Goal: Answer question/provide support: Share knowledge or assist other users

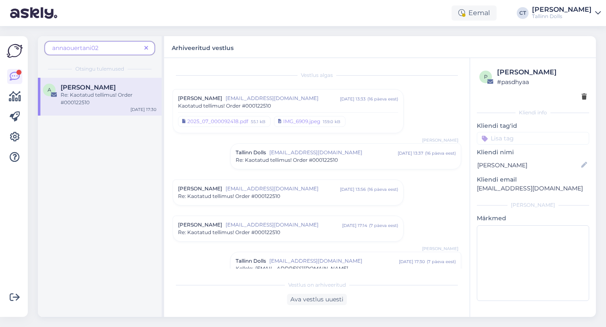
click at [148, 48] on span at bounding box center [146, 48] width 11 height 9
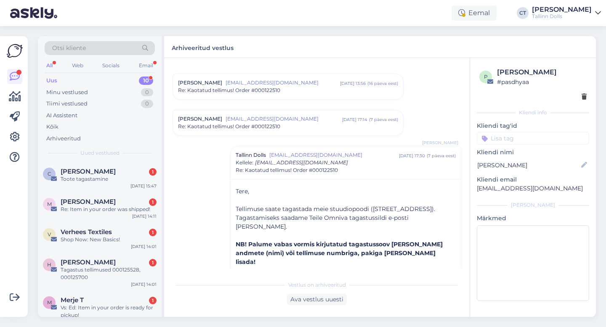
click at [98, 77] on div "Uus 10" at bounding box center [100, 81] width 110 height 12
click at [96, 181] on div "Toote tagastamine" at bounding box center [109, 179] width 96 height 8
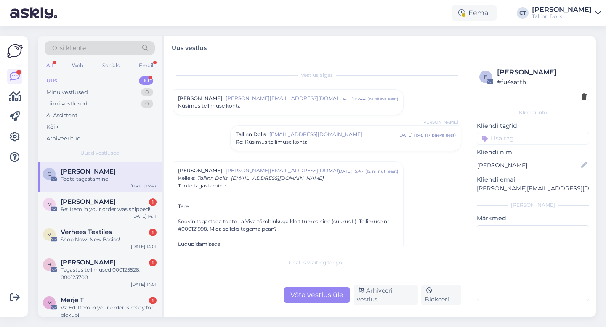
scroll to position [15, 0]
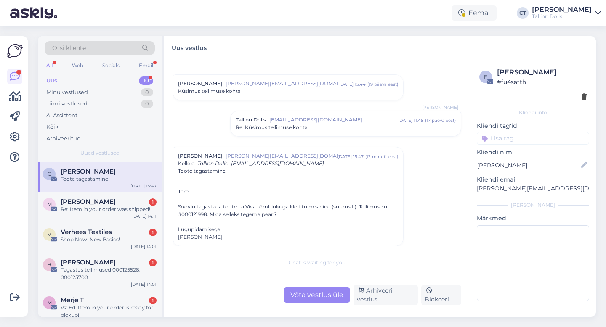
click at [302, 296] on div "Võta vestlus üle" at bounding box center [317, 295] width 66 height 15
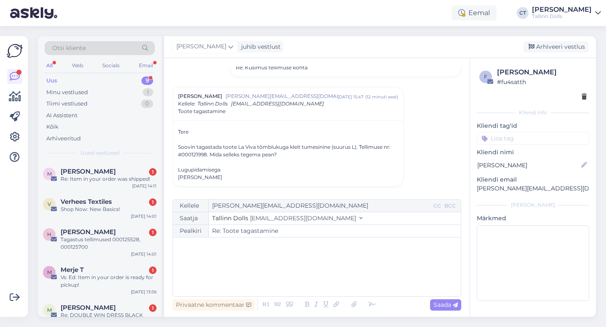
click at [305, 262] on div "﻿" at bounding box center [316, 267] width 279 height 50
drag, startPoint x: 564, startPoint y: 191, endPoint x: 471, endPoint y: 187, distance: 93.1
click at [471, 187] on div "f [PERSON_NAME] # fu4satth Kliendi info Kliendi tag'id Kliendi nimi [PERSON_NAM…" at bounding box center [533, 186] width 126 height 256
copy p "[PERSON_NAME][EMAIL_ADDRESS][DOMAIN_NAME]"
click at [282, 261] on div "﻿" at bounding box center [316, 267] width 279 height 50
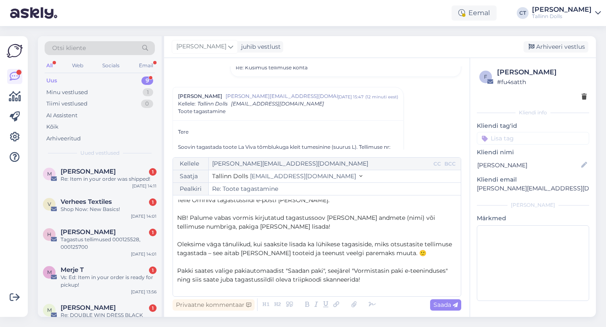
scroll to position [24, 0]
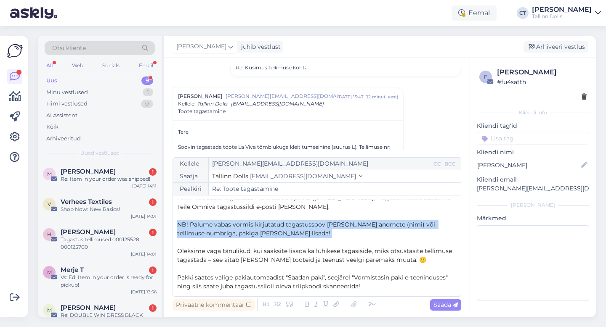
drag, startPoint x: 282, startPoint y: 239, endPoint x: 176, endPoint y: 221, distance: 107.6
click at [176, 221] on div "Kellele [PERSON_NAME][EMAIL_ADDRESS][DOMAIN_NAME] CC BCC Saatja Tallinn Dolls […" at bounding box center [317, 227] width 289 height 140
click at [307, 302] on icon at bounding box center [307, 305] width 10 height 12
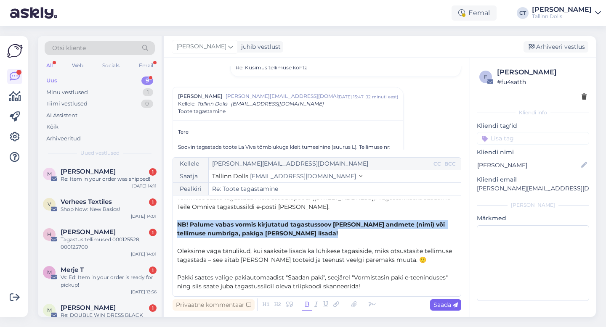
click at [440, 310] on div "Saada" at bounding box center [445, 305] width 31 height 11
type input "Re: Re: Toote tagastamine"
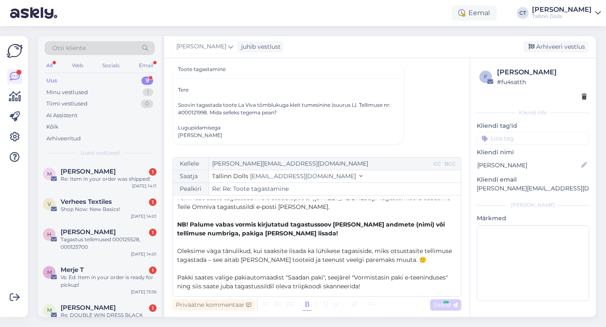
scroll to position [0, 0]
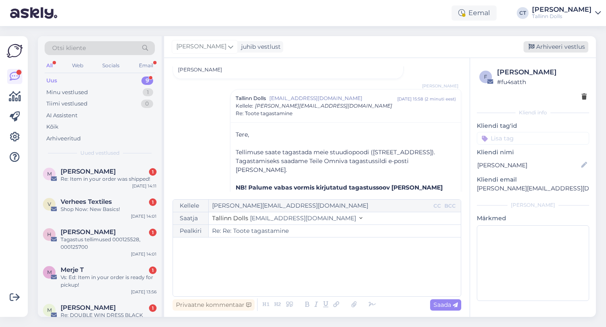
click at [545, 51] on div "Arhiveeri vestlus" at bounding box center [555, 46] width 65 height 11
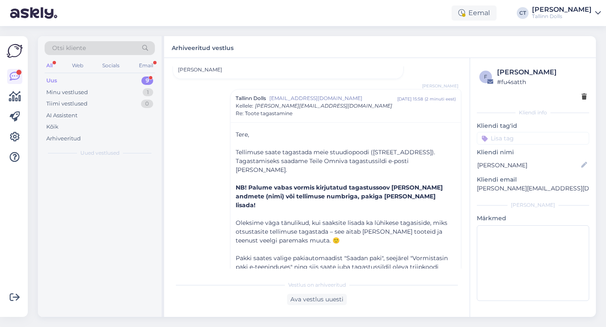
scroll to position [205, 0]
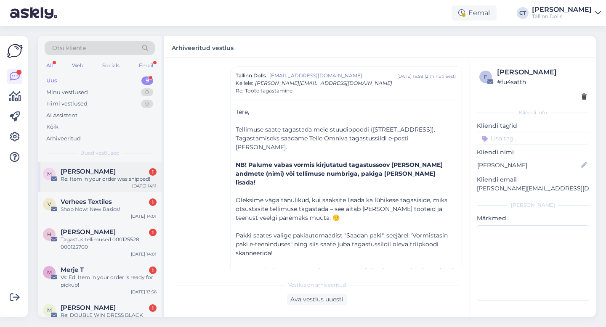
click at [128, 175] on div "Re: Item in your order was shipped!" at bounding box center [109, 179] width 96 height 8
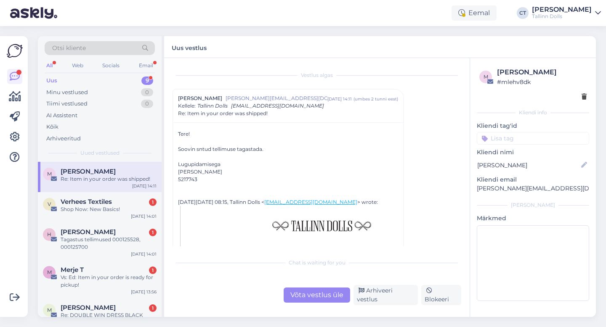
scroll to position [132, 0]
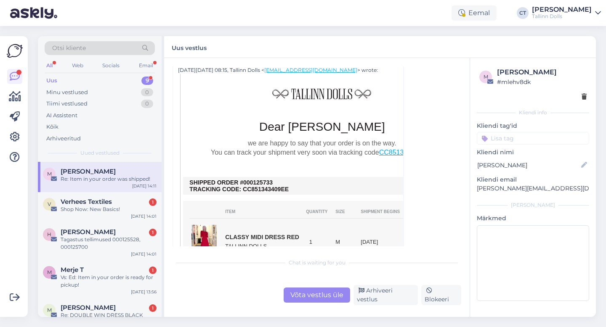
click at [318, 295] on div "Võta vestlus üle" at bounding box center [317, 295] width 66 height 15
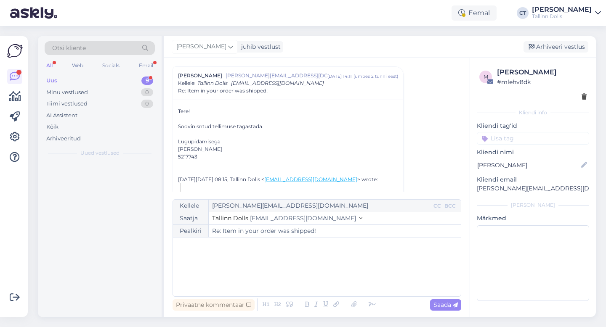
click at [316, 266] on div "﻿" at bounding box center [316, 267] width 279 height 50
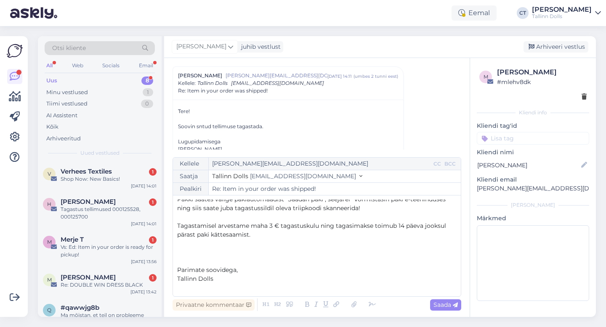
scroll to position [0, 0]
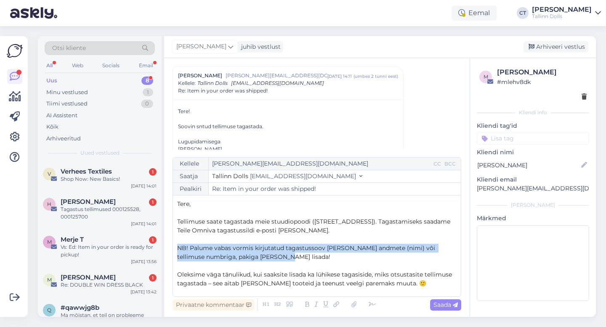
drag, startPoint x: 274, startPoint y: 258, endPoint x: 175, endPoint y: 247, distance: 99.5
click at [175, 247] on div "Kellele [PERSON_NAME][EMAIL_ADDRESS][DOMAIN_NAME] CC BCC Saatja Tallinn Dolls […" at bounding box center [317, 227] width 289 height 140
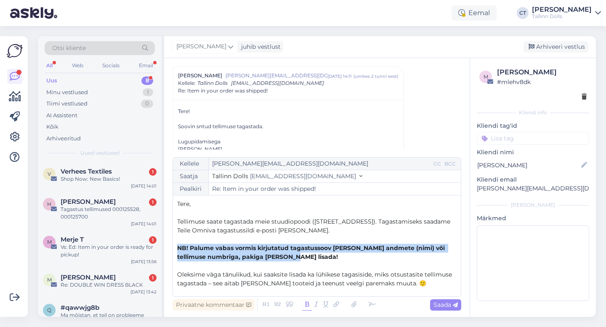
click at [306, 304] on icon at bounding box center [307, 305] width 10 height 12
click at [445, 306] on span "Saada" at bounding box center [445, 305] width 24 height 8
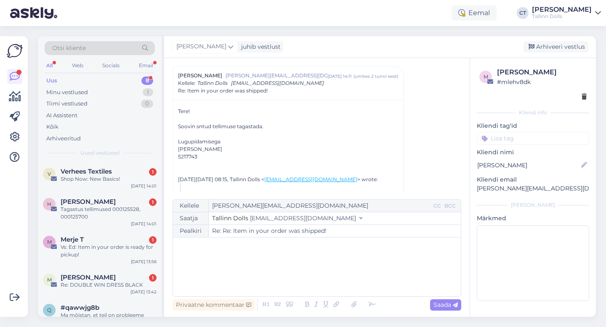
type input "Re: Item in your order was shipped!"
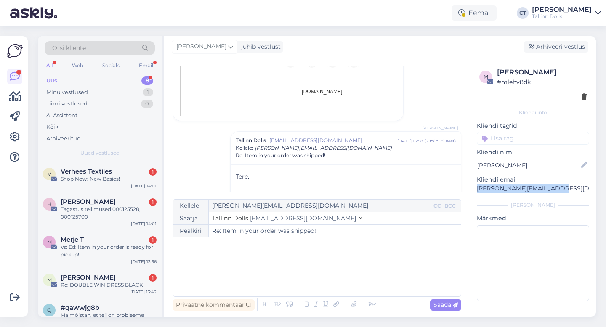
drag, startPoint x: 566, startPoint y: 191, endPoint x: 476, endPoint y: 187, distance: 90.6
click at [476, 187] on div "m [PERSON_NAME] # mlehv8dk Kliendi info Kliendi tag'id Kliendi nimi [PERSON_NAM…" at bounding box center [533, 186] width 126 height 256
copy p "[PERSON_NAME][EMAIL_ADDRESS][DOMAIN_NAME]"
click at [548, 45] on div "Arhiveeri vestlus" at bounding box center [555, 46] width 65 height 11
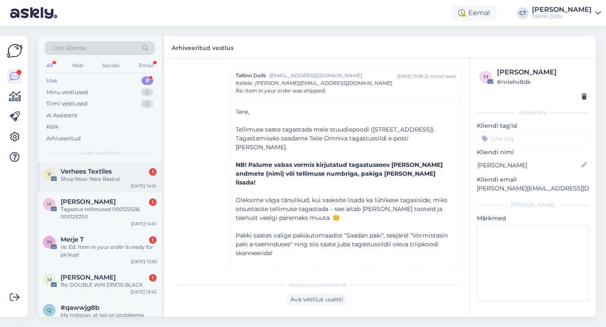
click at [104, 176] on div "Shop Now: New Basics!" at bounding box center [109, 179] width 96 height 8
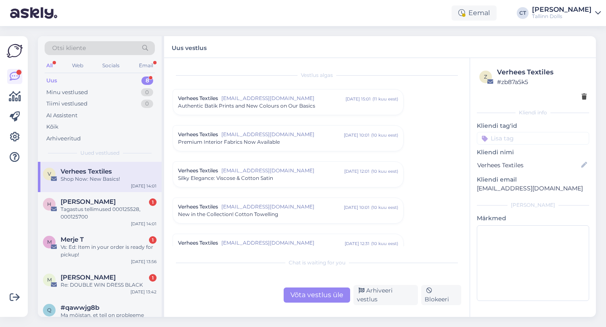
scroll to position [2359, 0]
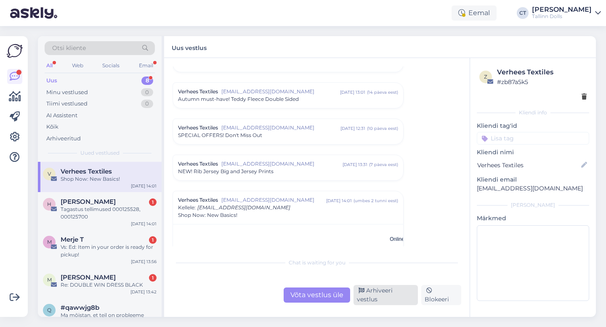
click at [381, 303] on div "Arhiveeri vestlus" at bounding box center [385, 295] width 64 height 20
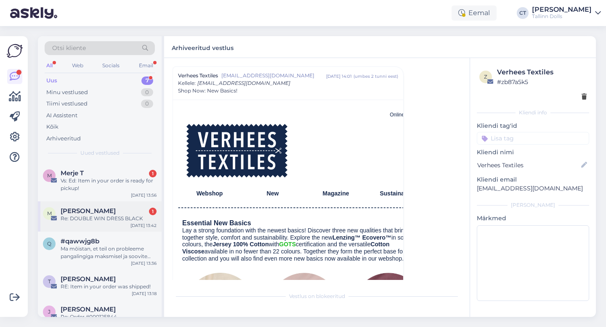
scroll to position [0, 0]
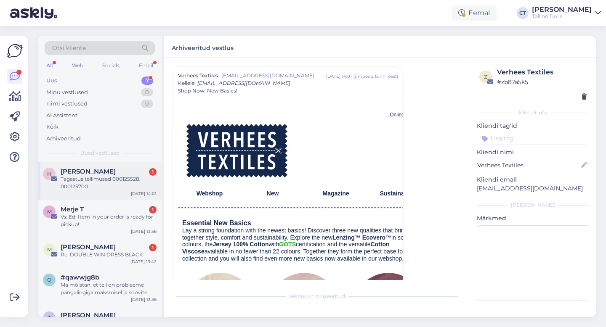
click at [112, 182] on div "Tagastus tellimused 000125528, 000125700" at bounding box center [109, 182] width 96 height 15
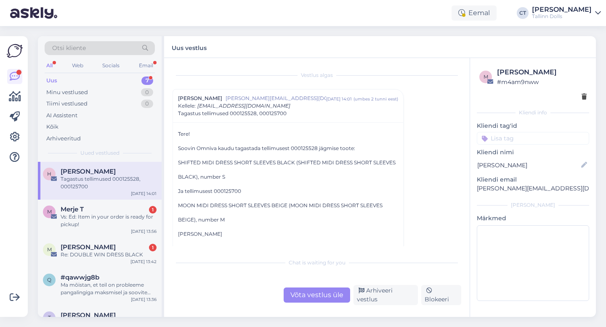
scroll to position [0, 0]
click at [327, 296] on div "Võta vestlus üle" at bounding box center [317, 295] width 66 height 15
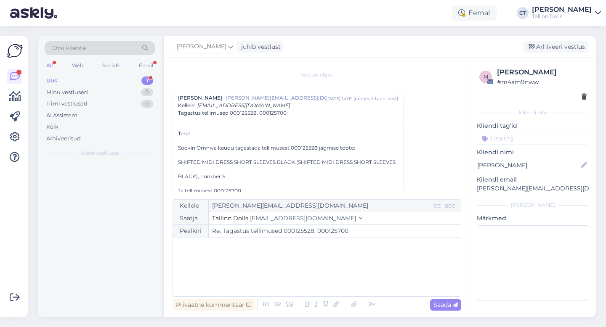
scroll to position [23, 0]
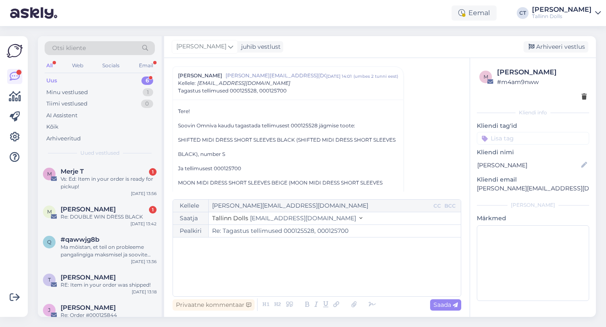
click at [316, 269] on div "﻿" at bounding box center [316, 267] width 279 height 50
drag, startPoint x: 542, startPoint y: 186, endPoint x: 473, endPoint y: 187, distance: 68.2
click at [473, 187] on div "m [PERSON_NAME] # m4am9nww Kliendi info Kliendi tag'id Kliendi nimi [PERSON_NAM…" at bounding box center [533, 186] width 126 height 256
copy p "[PERSON_NAME][EMAIL_ADDRESS][DOMAIN_NAME]"
click at [255, 279] on div "﻿" at bounding box center [316, 267] width 279 height 50
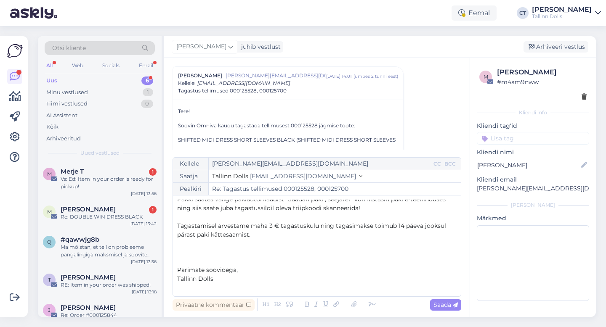
scroll to position [0, 0]
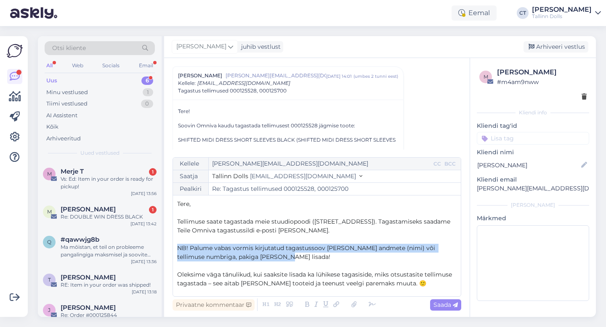
drag, startPoint x: 277, startPoint y: 260, endPoint x: 167, endPoint y: 243, distance: 111.1
click at [167, 243] on div "Vestlus [PERSON_NAME] Pook [EMAIL_ADDRESS][DOMAIN_NAME] [DATE] 14:01 ( umbes 2 …" at bounding box center [317, 187] width 306 height 259
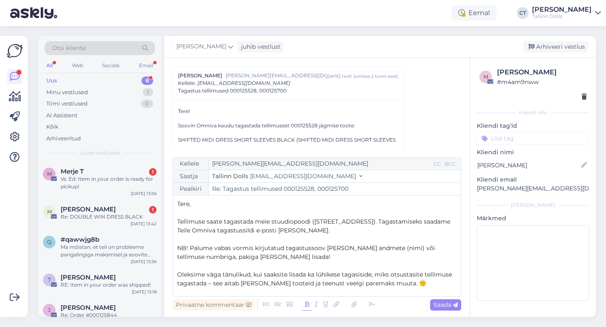
click at [306, 303] on icon at bounding box center [307, 305] width 10 height 12
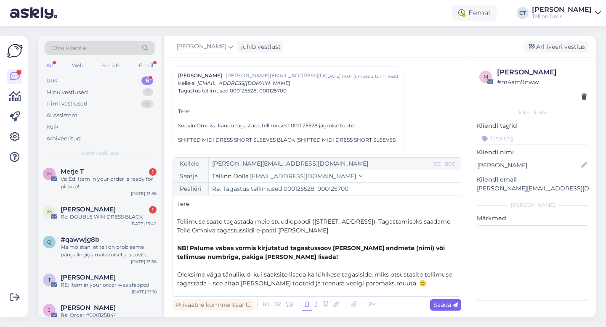
click at [451, 307] on span "Saada" at bounding box center [445, 305] width 24 height 8
type input "Re: Re: Tagastus tellimused 000125528, 000125700"
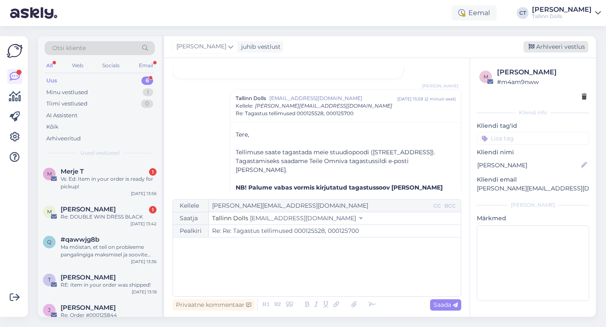
click at [553, 48] on div "Arhiveeri vestlus" at bounding box center [555, 46] width 65 height 11
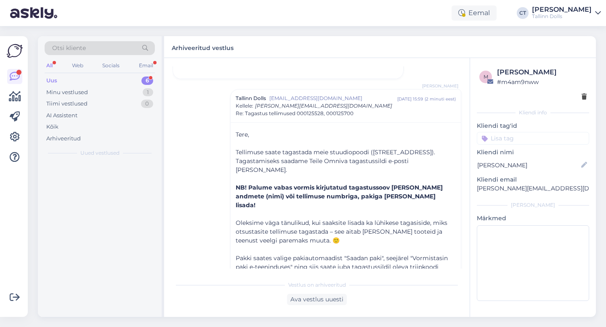
scroll to position [208, 0]
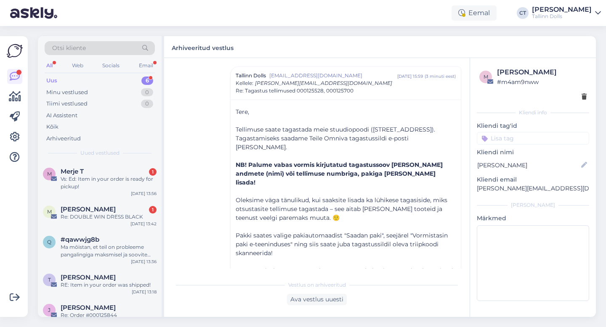
click at [71, 80] on div "Uus 6" at bounding box center [100, 81] width 110 height 12
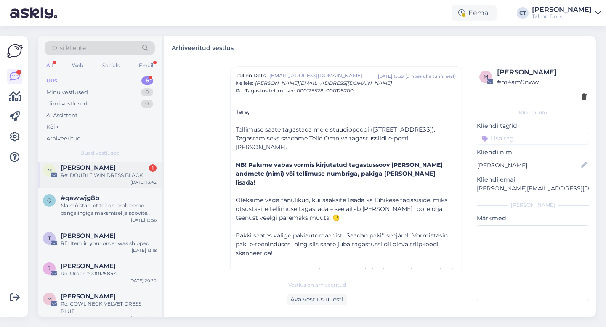
scroll to position [0, 0]
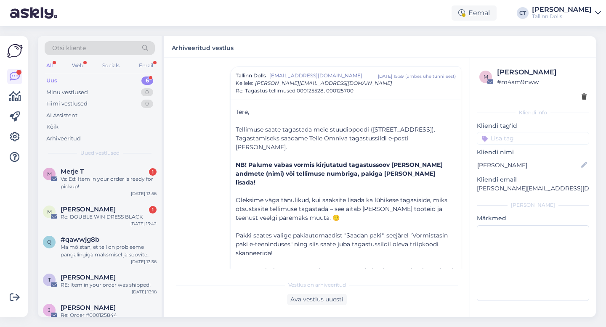
click at [95, 77] on div "Uus 6" at bounding box center [100, 81] width 110 height 12
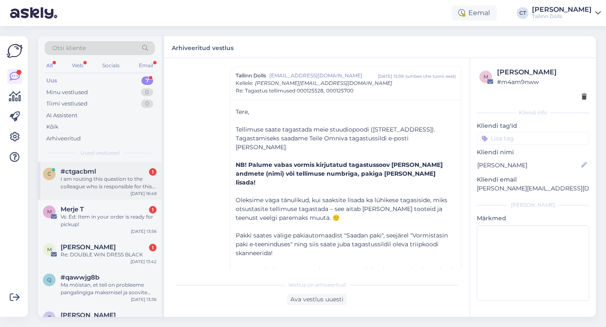
click at [110, 191] on div "c #ctgacbml 1 I am routing this question to the colleague who is responsible fo…" at bounding box center [100, 181] width 124 height 38
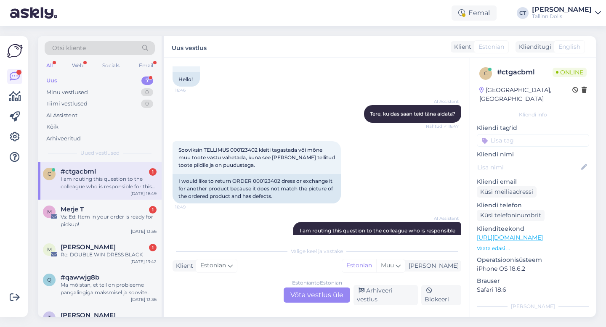
scroll to position [56, 0]
click at [310, 297] on div "Estonian to Estonian Võta vestlus üle" at bounding box center [317, 295] width 66 height 15
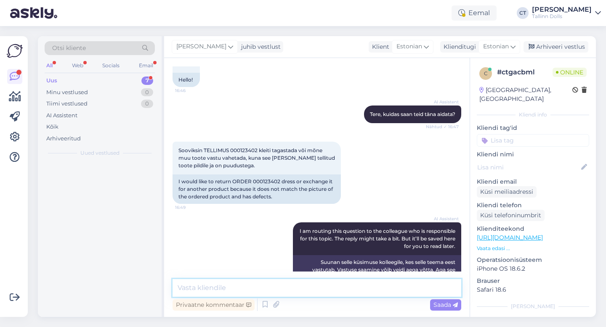
click at [310, 291] on textarea at bounding box center [317, 288] width 289 height 18
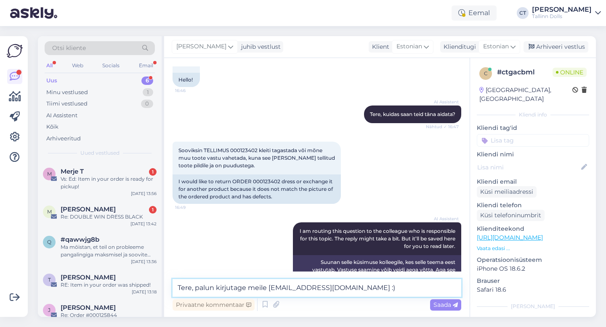
type textarea "Tere, palun kirjutage meile [EMAIL_ADDRESS][DOMAIN_NAME] :)"
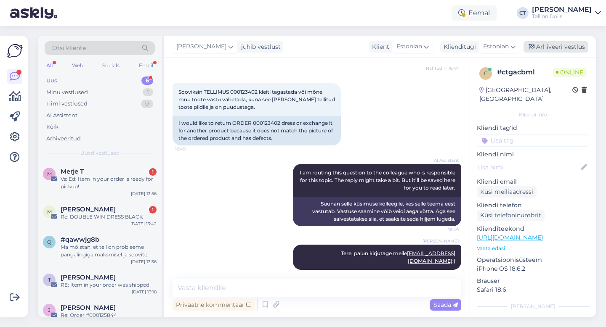
click at [559, 49] on div "Arhiveeri vestlus" at bounding box center [555, 46] width 65 height 11
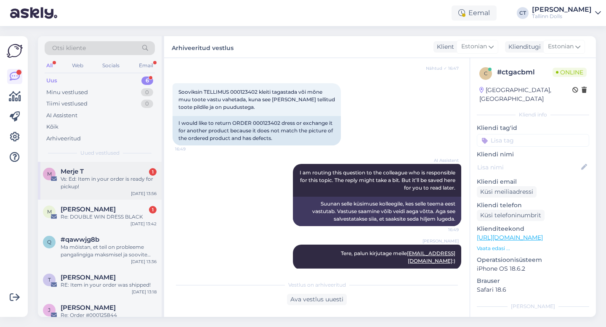
click at [102, 178] on div "Vs: Ed: Item in your order is ready for pickup!" at bounding box center [109, 182] width 96 height 15
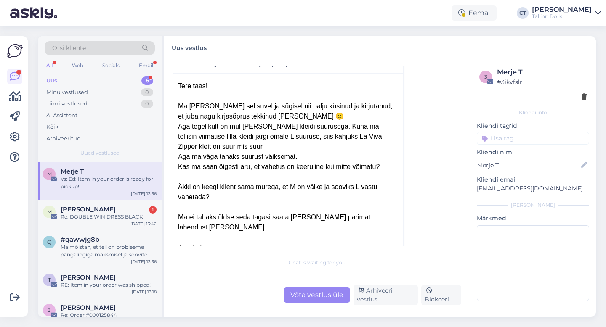
scroll to position [936, 0]
click at [309, 295] on div "Võta vestlus üle" at bounding box center [317, 295] width 66 height 15
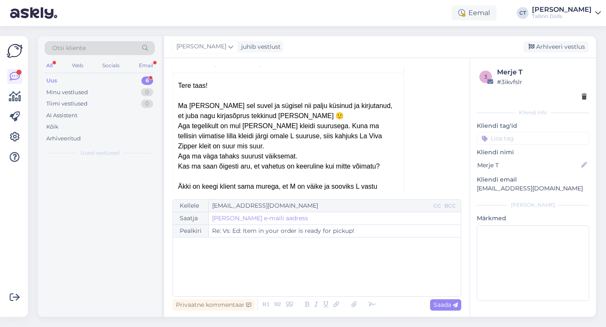
scroll to position [909, 0]
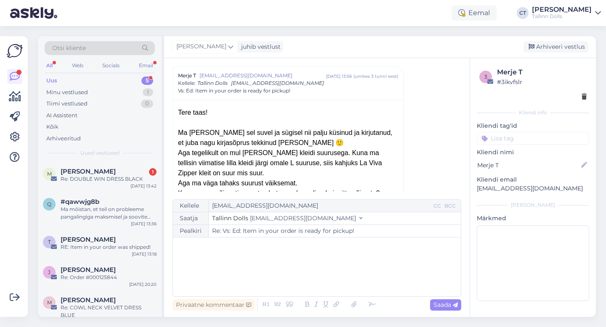
click at [307, 279] on div "﻿" at bounding box center [316, 267] width 279 height 50
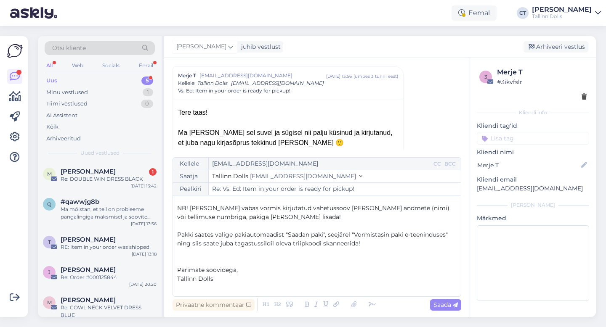
scroll to position [50, 0]
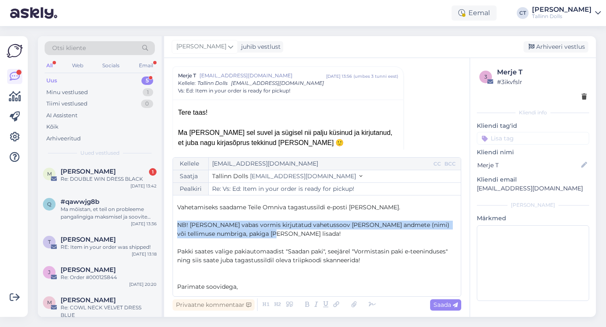
drag, startPoint x: 274, startPoint y: 236, endPoint x: 171, endPoint y: 223, distance: 103.4
click at [171, 223] on div "Vestlus algas Merje T [EMAIL_ADDRESS][DOMAIN_NAME] [DATE] 09:19 ( 5 kuu eest ) …" at bounding box center [317, 187] width 306 height 259
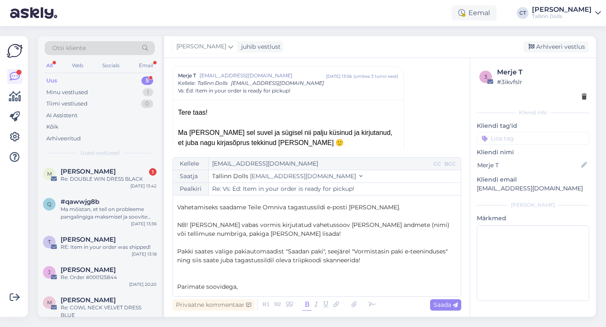
click at [307, 304] on icon at bounding box center [307, 305] width 10 height 12
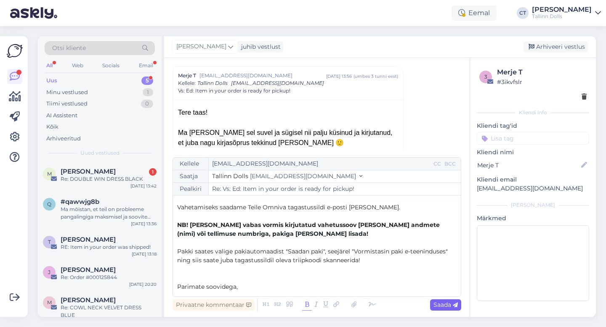
click at [452, 309] on div "Saada" at bounding box center [445, 305] width 31 height 11
type input "Re: Vs: Ed: Item in your order is ready for pickup!"
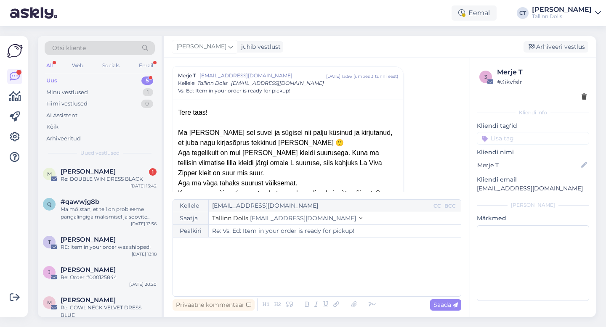
scroll to position [1239, 0]
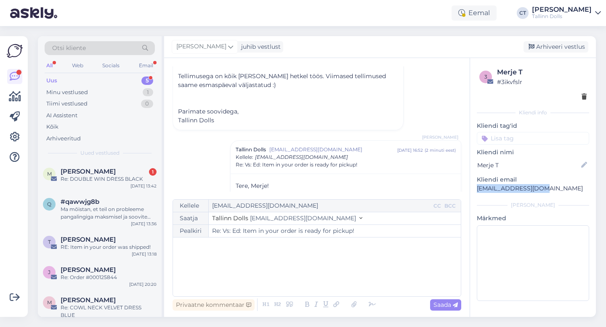
drag, startPoint x: 549, startPoint y: 188, endPoint x: 472, endPoint y: 189, distance: 77.0
click at [472, 189] on div "3 Merje T # 3ikvfslr Kliendi info Kliendi tag'id Kliendi nimi Merje T Kliendi e…" at bounding box center [533, 186] width 126 height 256
copy p "[EMAIL_ADDRESS][DOMAIN_NAME]"
click at [562, 48] on div "Arhiveeri vestlus" at bounding box center [555, 46] width 65 height 11
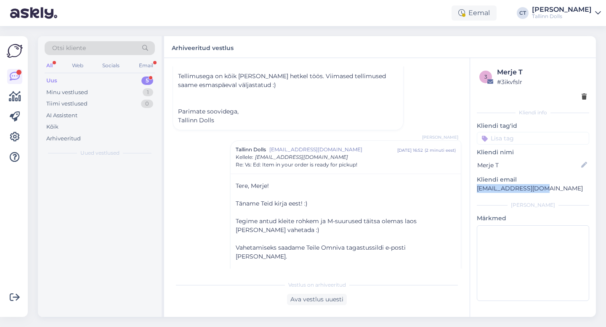
scroll to position [1304, 0]
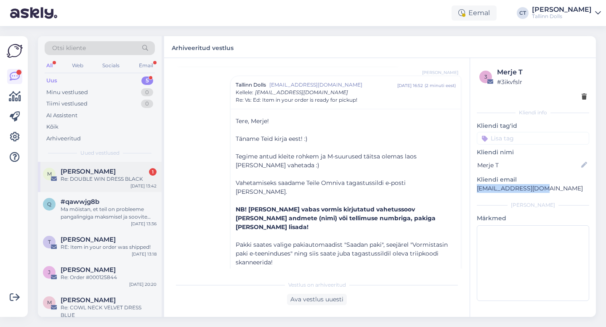
click at [116, 184] on div "M [PERSON_NAME] 1 Re: DOUBLE WIN DRESS BLACK [DATE] 13:42" at bounding box center [100, 177] width 124 height 30
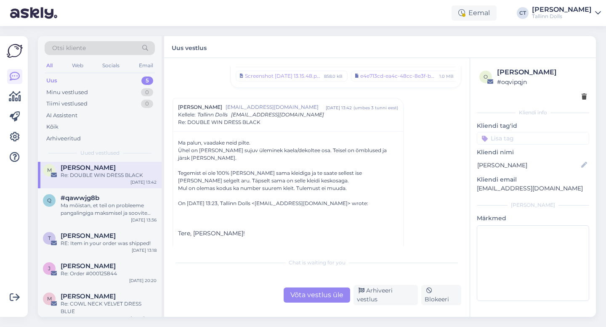
scroll to position [498, 0]
click at [86, 204] on div "Ma mõistan, et teil on probleeme pangalingiga maksmisel ja soovite teada, kas a…" at bounding box center [109, 209] width 96 height 15
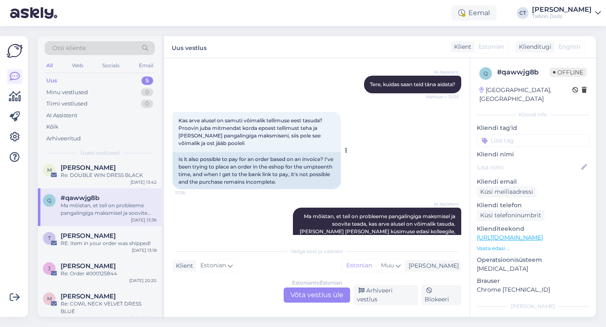
scroll to position [93, 0]
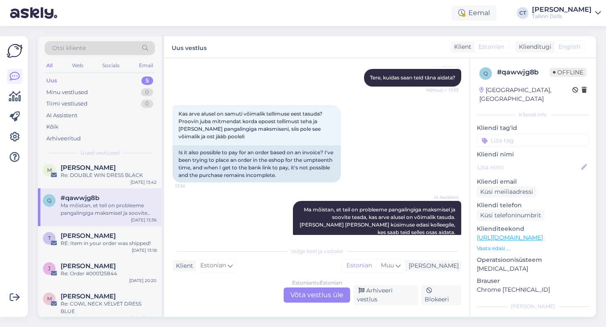
click at [316, 299] on div "Estonian to Estonian Võta vestlus üle" at bounding box center [317, 295] width 66 height 15
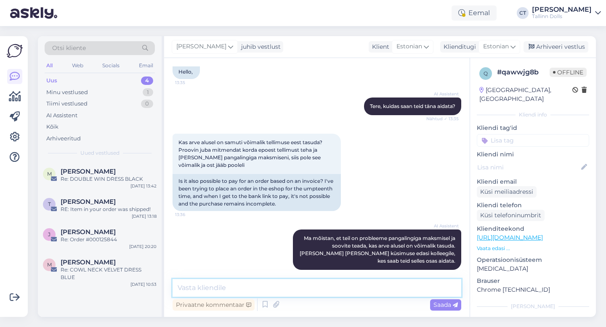
click at [319, 290] on textarea at bounding box center [317, 288] width 289 height 18
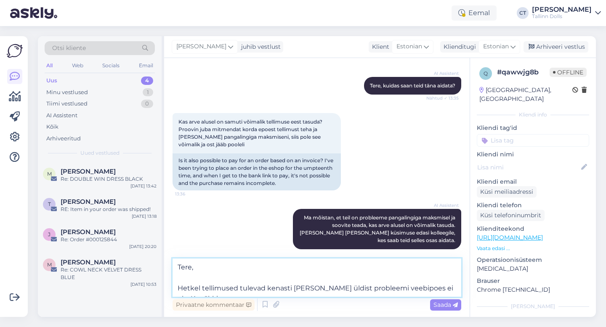
scroll to position [93, 0]
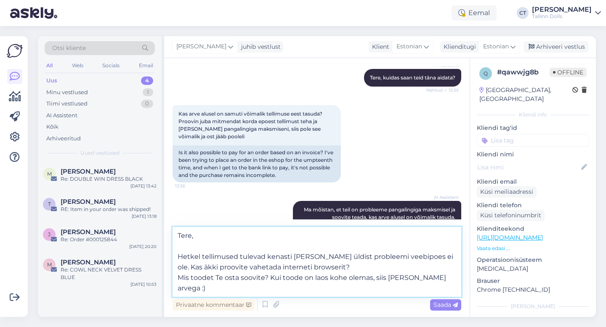
type textarea "Tere, Hetkel tellimused tulevad kenasti [PERSON_NAME] üldist probleemi veebipoe…"
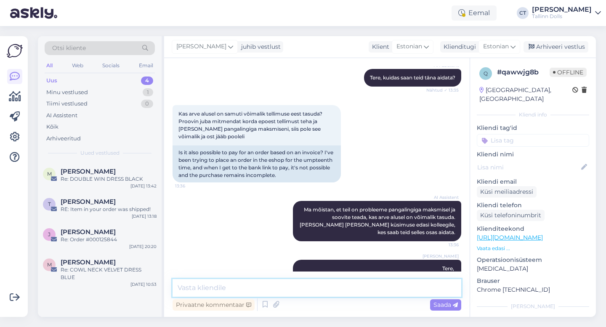
scroll to position [146, 0]
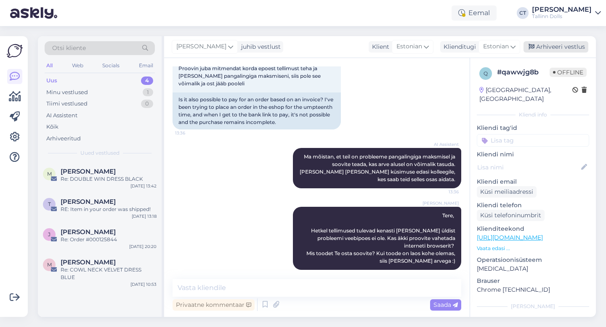
click at [557, 42] on div "Arhiveeri vestlus" at bounding box center [555, 46] width 65 height 11
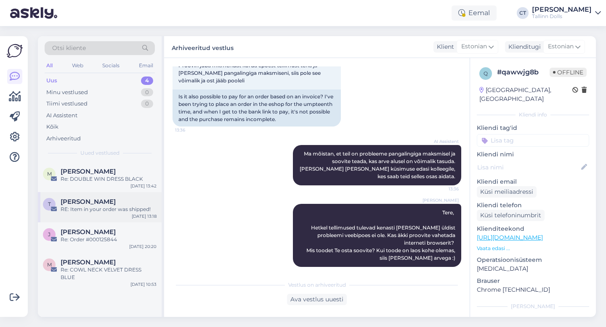
click at [91, 212] on div "RE: Item in your order was shipped!" at bounding box center [109, 210] width 96 height 8
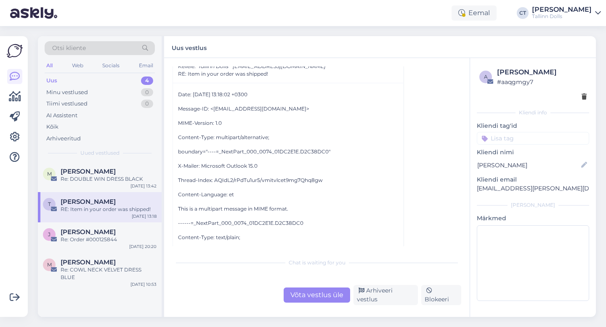
click at [315, 298] on div "Võta vestlus üle" at bounding box center [317, 295] width 66 height 15
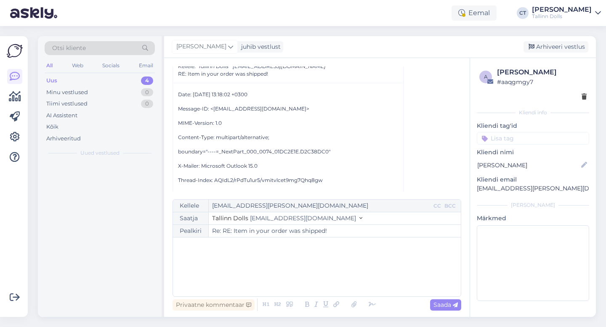
scroll to position [167, 0]
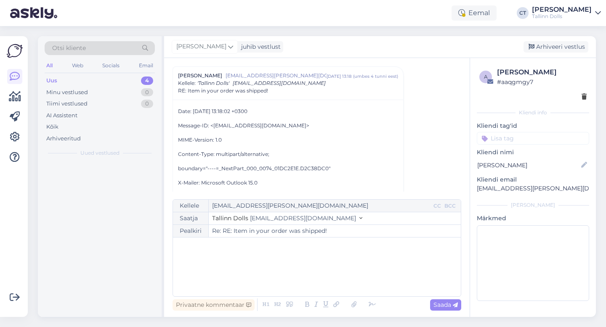
click at [315, 274] on div "﻿" at bounding box center [316, 267] width 279 height 50
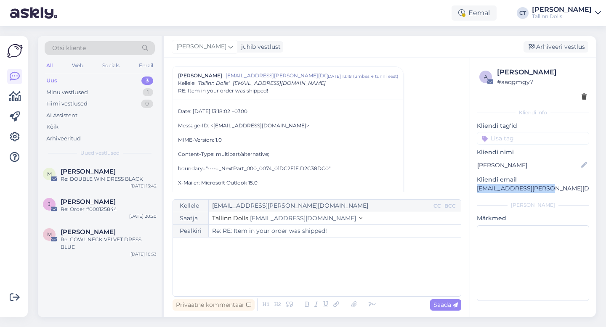
drag, startPoint x: 545, startPoint y: 188, endPoint x: 472, endPoint y: 189, distance: 73.2
click at [472, 189] on div "a [PERSON_NAME] # aaqgmgy7 Kliendi info Kliendi tag'id Kliendi nimi [PERSON_NAM…" at bounding box center [533, 186] width 126 height 256
copy p "[EMAIL_ADDRESS][PERSON_NAME][DOMAIN_NAME]"
click at [253, 255] on div "﻿" at bounding box center [316, 267] width 279 height 50
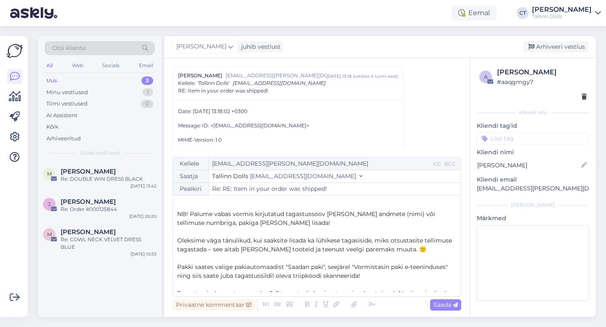
scroll to position [33, 0]
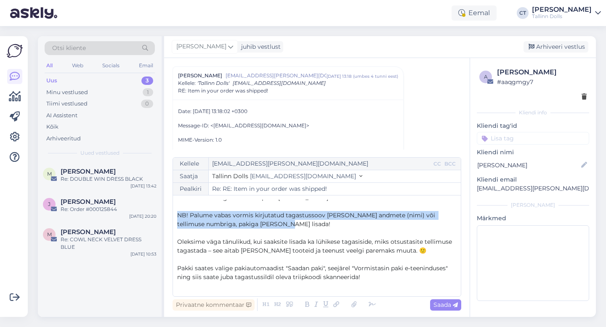
drag, startPoint x: 280, startPoint y: 223, endPoint x: 175, endPoint y: 212, distance: 104.9
click at [175, 212] on div "Kellele [EMAIL_ADDRESS][PERSON_NAME][DOMAIN_NAME] CC BCC Saatja Tallinn Dolls […" at bounding box center [317, 227] width 289 height 140
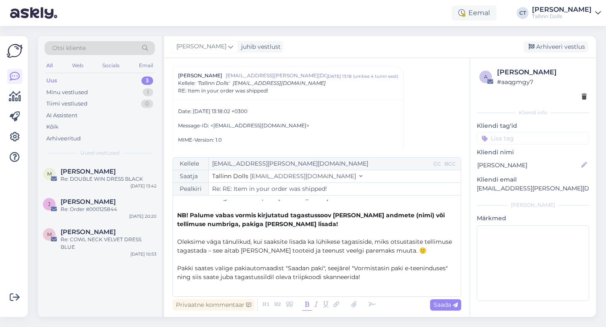
click at [308, 305] on icon at bounding box center [307, 305] width 10 height 12
click at [443, 301] on span "Saada" at bounding box center [445, 305] width 24 height 8
type input "Re: RE: Item in your order was shipped!"
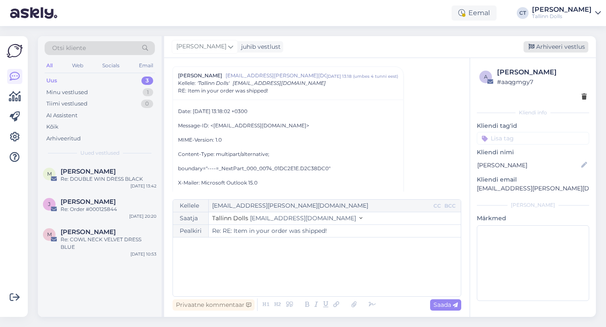
scroll to position [0, 0]
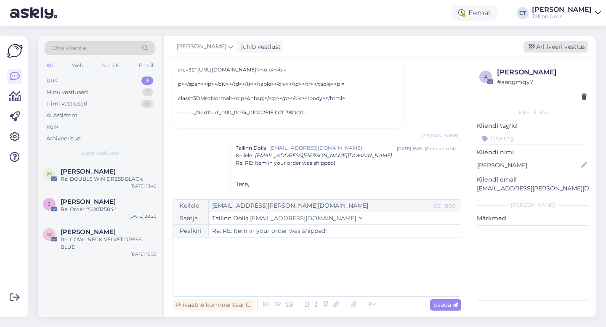
click at [547, 47] on div "Arhiveeri vestlus" at bounding box center [555, 46] width 65 height 11
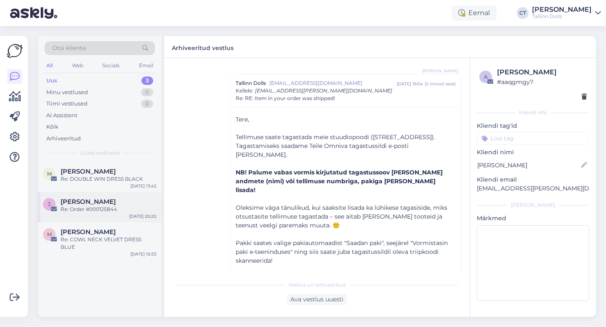
click at [98, 207] on div "Re: Order #000125844" at bounding box center [109, 210] width 96 height 8
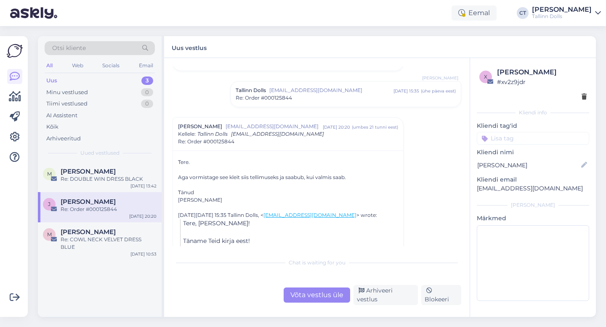
scroll to position [269, 0]
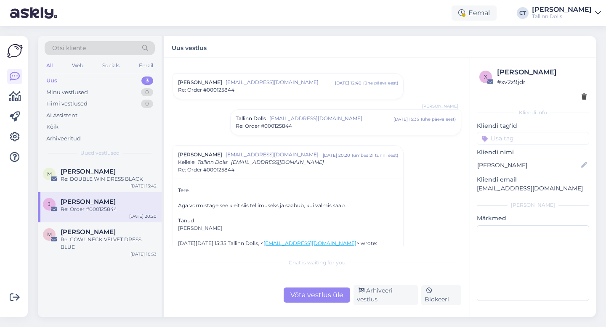
click at [269, 132] on div "Tallinn Dolls [EMAIL_ADDRESS][DOMAIN_NAME] [DATE] 15:35 ( ühe päeva eest ) Re: …" at bounding box center [346, 122] width 230 height 25
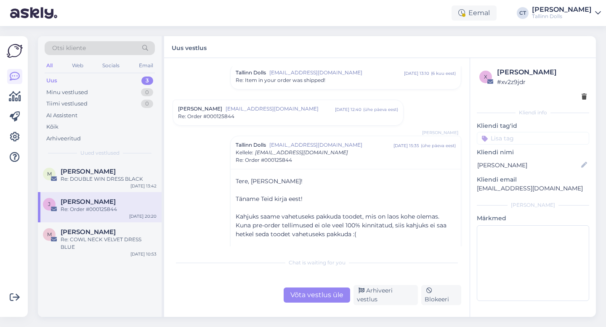
click at [269, 121] on div "[PERSON_NAME] [EMAIL_ADDRESS][DOMAIN_NAME] [DATE] 12:40 ( ühe päeva eest ) Re: …" at bounding box center [288, 112] width 230 height 25
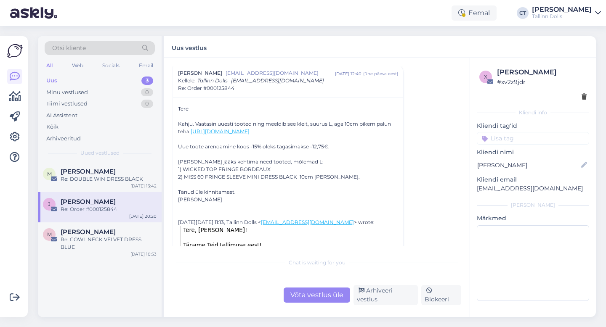
scroll to position [286, 0]
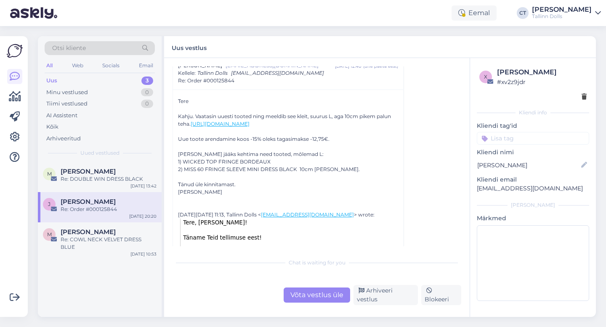
drag, startPoint x: 333, startPoint y: 133, endPoint x: 195, endPoint y: 122, distance: 138.5
click at [195, 122] on div "[PERSON_NAME]. Vaatasin uuesti tooted ning meeldib see kleit, suurus L, aga 10c…" at bounding box center [288, 151] width 220 height 106
click at [266, 193] on div "2) MISS 60 FRINGE SLEEVE MINI DRESS BLACK 10cm [PERSON_NAME]. Tänud üle kinnita…" at bounding box center [288, 181] width 220 height 30
drag, startPoint x: 183, startPoint y: 167, endPoint x: 323, endPoint y: 178, distance: 140.2
click at [323, 178] on div "[PERSON_NAME]. Vaatasin uuesti tooted ning meeldib see kleit, suurus L, aga 10c…" at bounding box center [288, 151] width 220 height 106
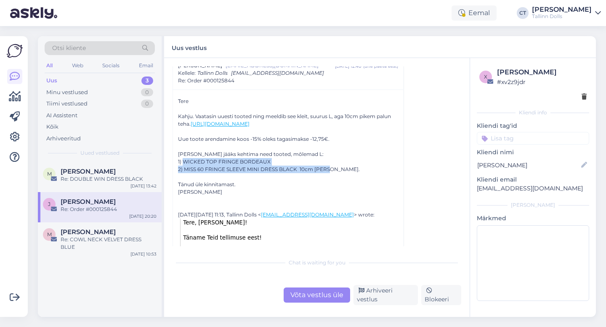
copy div "WICKED TOP FRINGE BORDEAUX 2) MISS 60 FRINGE SLEEVE MINI DRESS BLACK 10cm [PERS…"
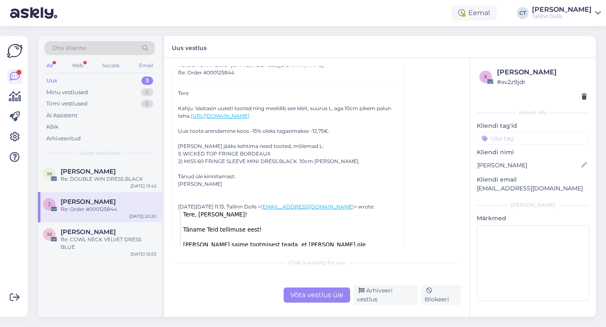
scroll to position [301, 0]
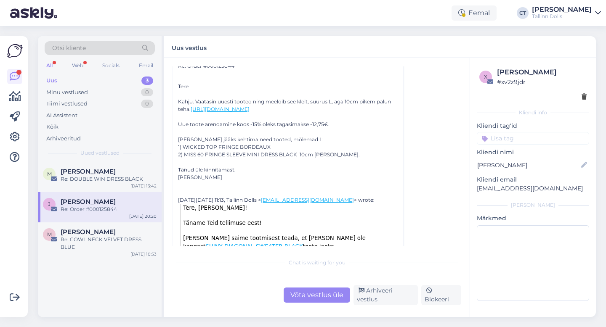
click at [317, 294] on div "Võta vestlus üle" at bounding box center [317, 295] width 66 height 15
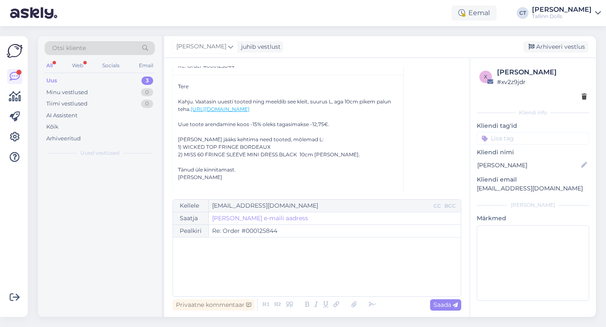
scroll to position [754, 0]
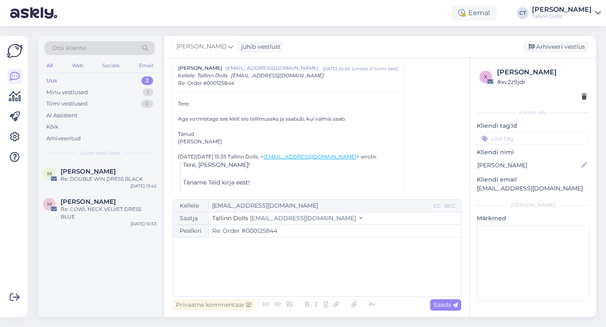
click at [314, 278] on div "﻿" at bounding box center [316, 267] width 279 height 50
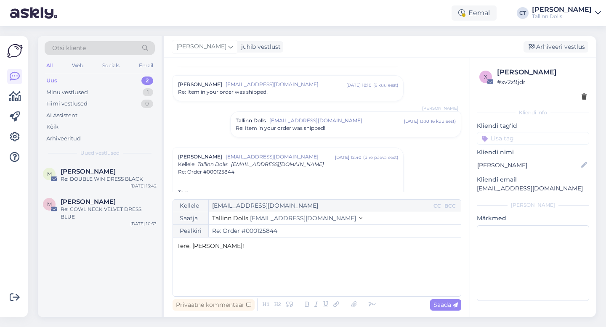
scroll to position [183, 0]
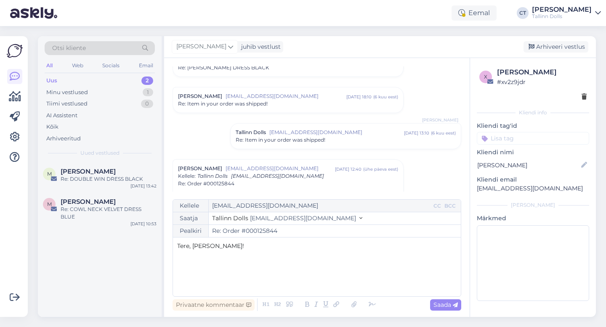
click at [288, 141] on span "Re: Item in your order was shipped!" at bounding box center [281, 140] width 90 height 8
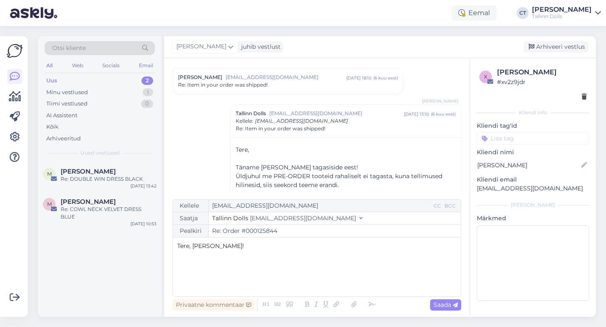
click at [275, 75] on span "[EMAIL_ADDRESS][DOMAIN_NAME]" at bounding box center [286, 78] width 121 height 8
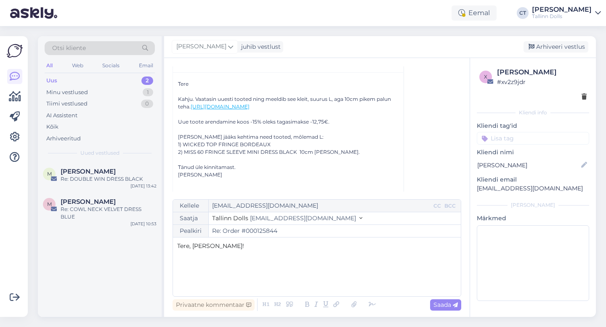
scroll to position [1001, 0]
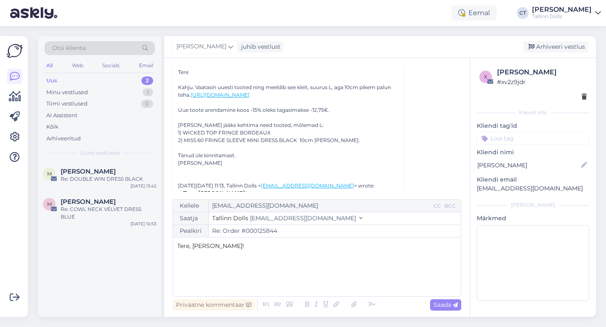
click at [230, 260] on p "﻿" at bounding box center [316, 264] width 279 height 9
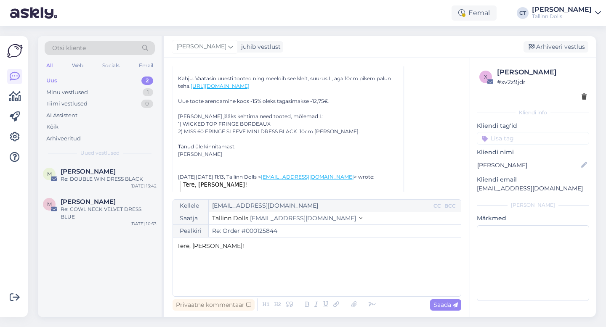
scroll to position [1002, 0]
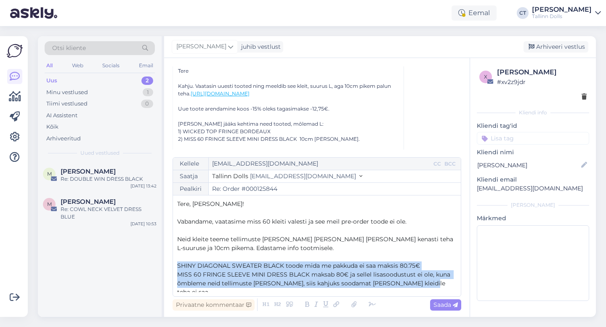
drag, startPoint x: 426, startPoint y: 288, endPoint x: 177, endPoint y: 268, distance: 250.4
click at [177, 268] on div "Tere, [PERSON_NAME]! ﻿ Vabandame, vaatasime miss 60 kleiti valesti ja see meil …" at bounding box center [316, 246] width 279 height 93
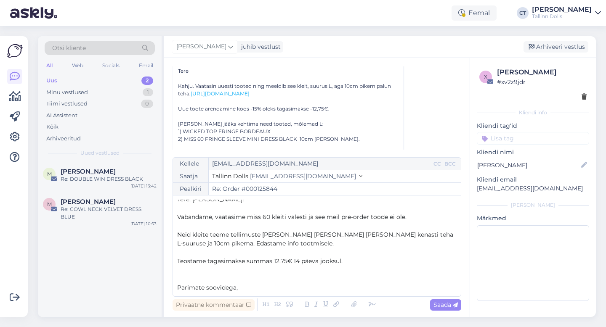
scroll to position [13, 0]
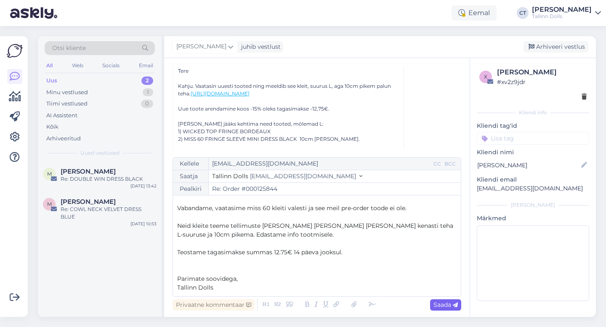
click at [449, 309] on div "Saada" at bounding box center [445, 305] width 31 height 11
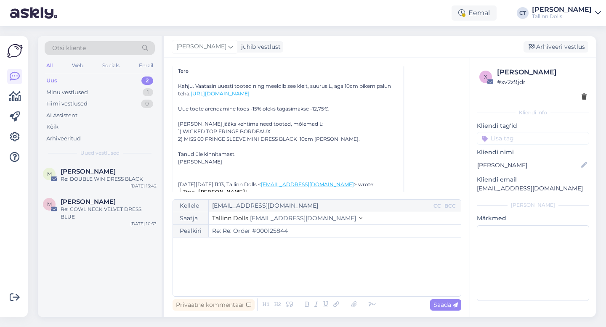
type input "Re: Order #000125844"
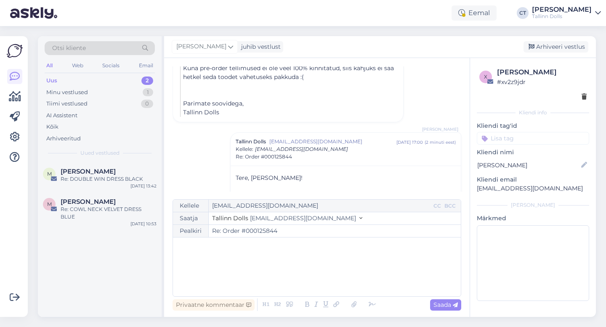
scroll to position [1559, 0]
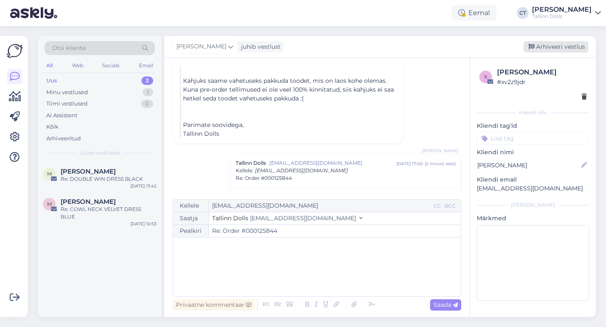
click at [564, 45] on div "Arhiveeri vestlus" at bounding box center [555, 46] width 65 height 11
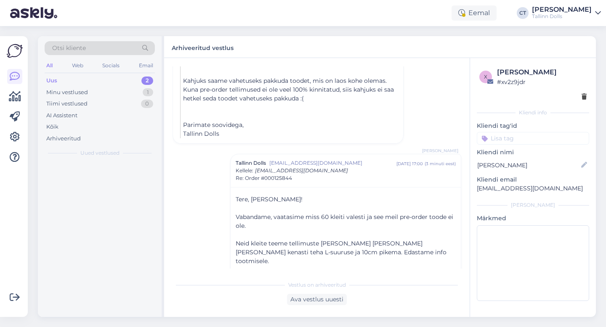
scroll to position [1609, 0]
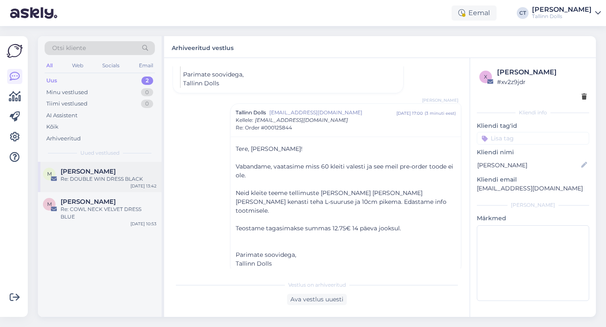
click at [108, 181] on div "Re: DOUBLE WIN DRESS BLACK" at bounding box center [109, 179] width 96 height 8
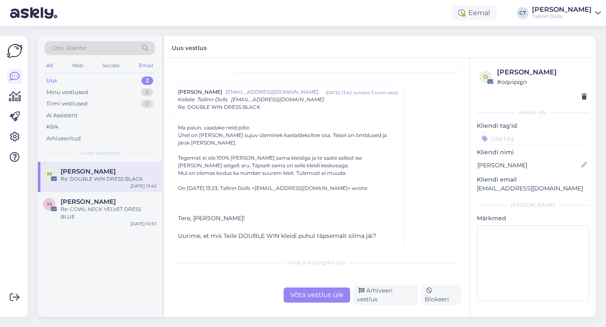
scroll to position [522, 0]
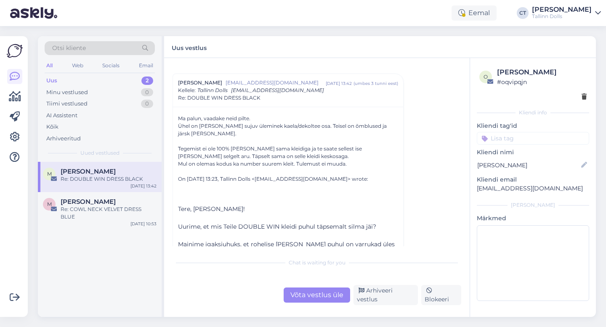
click at [312, 295] on div "Võta vestlus üle" at bounding box center [317, 295] width 66 height 15
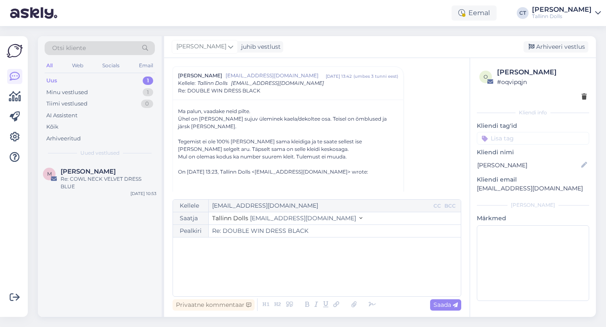
click at [306, 278] on div "﻿" at bounding box center [316, 267] width 279 height 50
drag, startPoint x: 172, startPoint y: 111, endPoint x: 353, endPoint y: 157, distance: 187.6
click at [353, 157] on div "Vestlus [PERSON_NAME] [EMAIL_ADDRESS][DOMAIN_NAME] [DATE] 21:24 ( 4 kuu eest ) …" at bounding box center [317, 187] width 306 height 259
copy div "Ma palun, vaadake neid pilte. Ühel on [PERSON_NAME] sujuv üleminek kaela/dekolt…"
click at [201, 268] on p "﻿" at bounding box center [316, 264] width 279 height 9
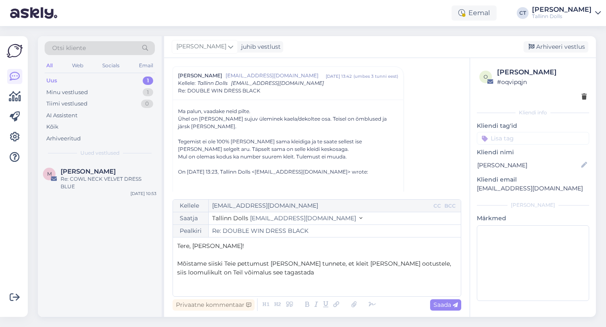
click at [224, 262] on span "Mõistame siiski Teie pettumust [PERSON_NAME] tunnete, et kleit [PERSON_NAME] oo…" at bounding box center [315, 268] width 276 height 16
click at [266, 270] on p "Mõistame Teie pettumust [PERSON_NAME] tunnete, et kleit [PERSON_NAME] ootustele…" at bounding box center [316, 269] width 279 height 18
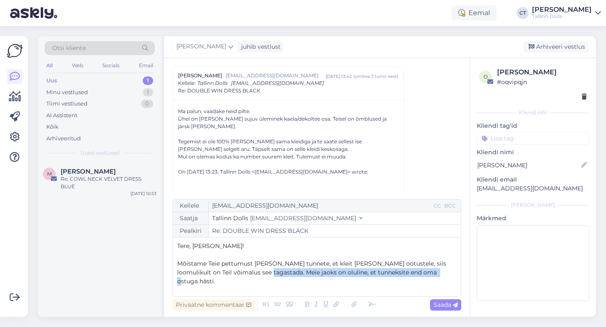
drag, startPoint x: 424, startPoint y: 273, endPoint x: 252, endPoint y: 274, distance: 172.1
click at [252, 274] on p "Mõistame Teie pettumust [PERSON_NAME] tunnete, et kleit [PERSON_NAME] ootustele…" at bounding box center [316, 273] width 279 height 27
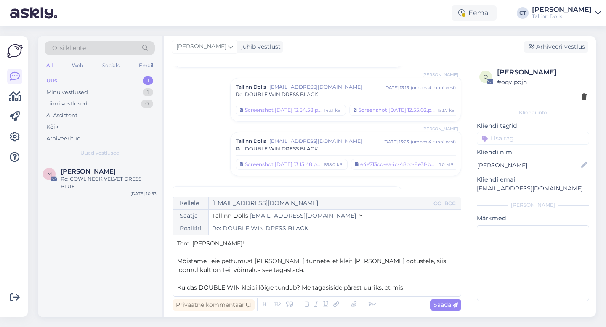
scroll to position [343, 0]
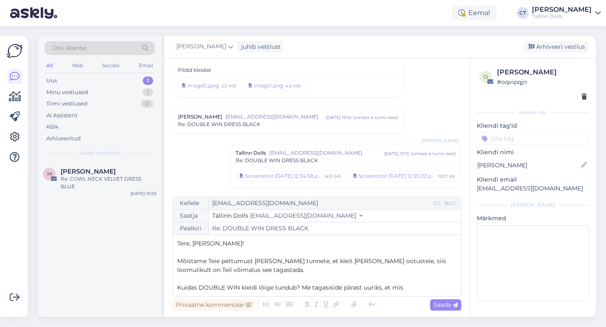
click at [266, 124] on div "Re: DOUBLE WIN DRESS BLACK" at bounding box center [288, 125] width 220 height 8
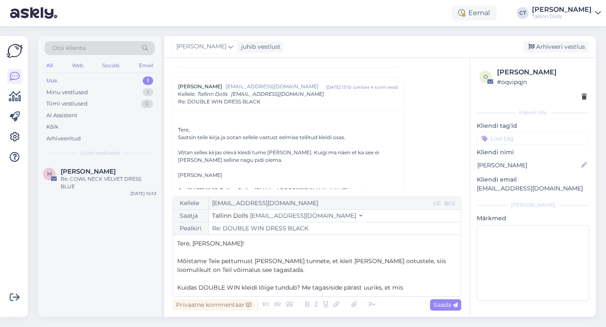
scroll to position [391, 0]
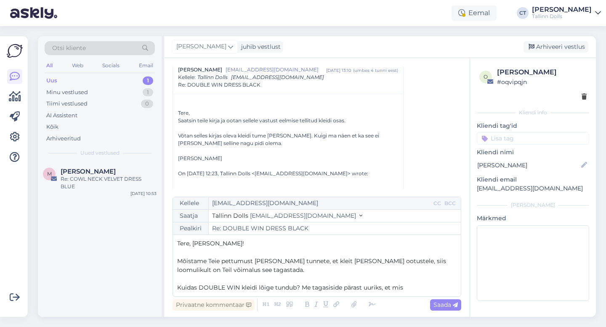
click at [428, 287] on p "Kuidas DOUBLE WIN kleidi lõige tundub? Me tagasiside pärast uuriks, et mis" at bounding box center [316, 288] width 279 height 9
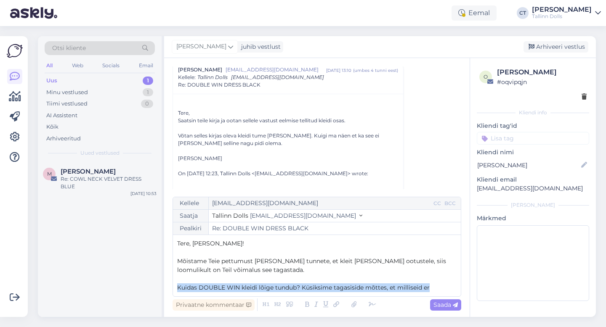
drag, startPoint x: 177, startPoint y: 287, endPoint x: 436, endPoint y: 287, distance: 259.6
click at [436, 287] on p "Kuidas DOUBLE WIN kleidi lõige tundub? Küsiksime tagasiside mõttes, et millisei…" at bounding box center [316, 288] width 279 height 9
copy span "Kuidas DOUBLE WIN kleidi lõige tundub? Küsiksime tagasiside mõttes, et millisei…"
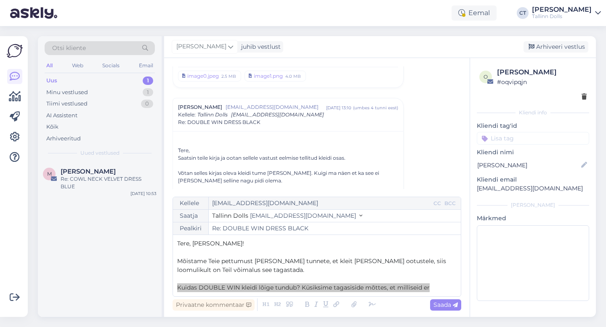
scroll to position [372, 0]
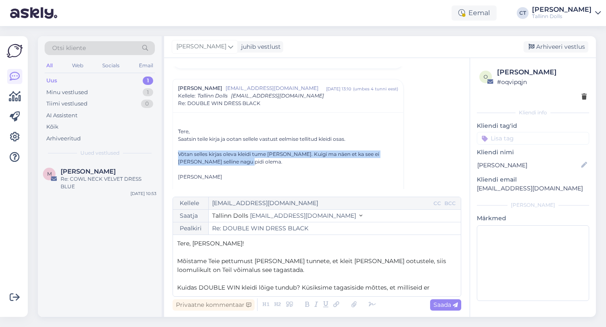
drag, startPoint x: 178, startPoint y: 154, endPoint x: 239, endPoint y: 161, distance: 62.2
click at [239, 161] on div "Võtan selles kirjas oleva kleidi tume [PERSON_NAME]. Kuigi ma näen et ka see ei…" at bounding box center [288, 158] width 220 height 15
copy div "Võtan selles kirjas oleva kleidi tume [PERSON_NAME]. Kuigi ma näen et ka see ei…"
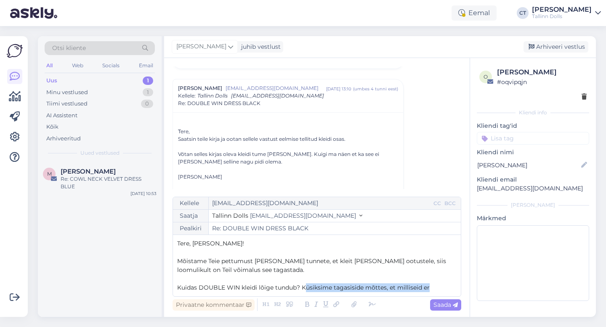
drag, startPoint x: 435, startPoint y: 288, endPoint x: 304, endPoint y: 285, distance: 130.9
click at [304, 285] on p "Kuidas DOUBLE WIN kleidi lõige tundub? Küsiksime tagasiside mõttes, et millisei…" at bounding box center [316, 288] width 279 height 9
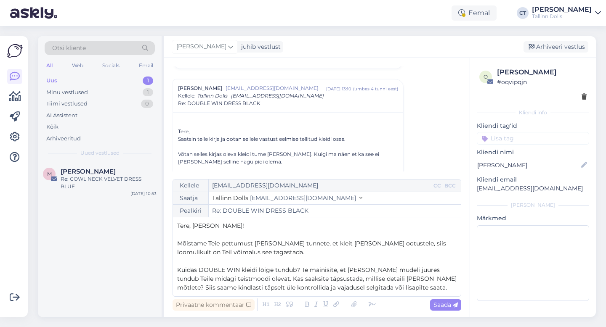
click at [314, 270] on span "Kuidas DOUBLE WIN kleidi lõige tundub? Te mainisite, et [PERSON_NAME] mudeli ju…" at bounding box center [317, 278] width 281 height 25
click at [345, 270] on span "Kuidas DOUBLE WIN kleidi lõige tundub? Mainisite, et [PERSON_NAME] mudeli juure…" at bounding box center [316, 278] width 279 height 25
click at [389, 288] on p "Kuidas DOUBLE WIN kleidi lõige tundub? Mainisite, et selle mudeli juures tundub…" at bounding box center [316, 279] width 279 height 27
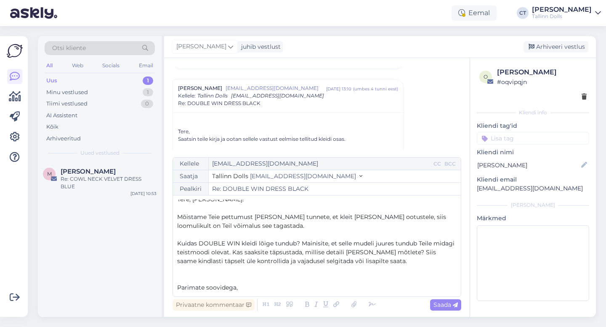
scroll to position [13, 0]
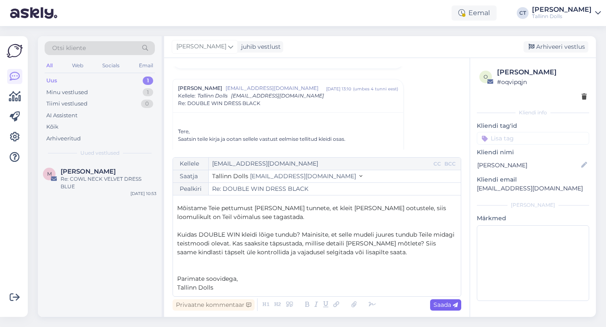
click at [438, 301] on span "Saada" at bounding box center [445, 305] width 24 height 8
type input "Re: DOUBLE WIN DRESS BLACK"
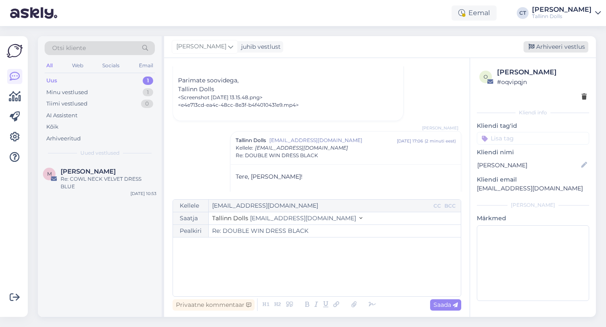
click at [573, 47] on div "Arhiveeri vestlus" at bounding box center [555, 46] width 65 height 11
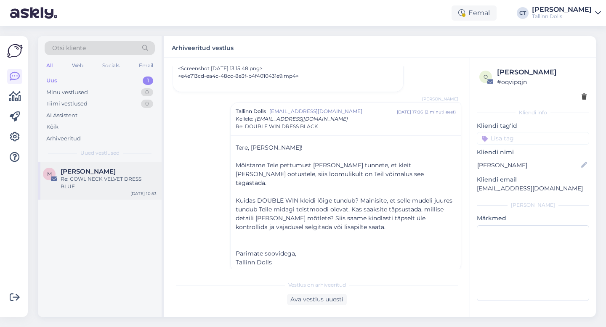
click at [116, 173] on span "[PERSON_NAME]" at bounding box center [88, 172] width 55 height 8
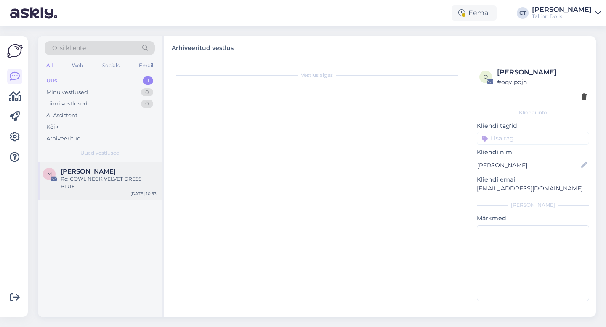
scroll to position [733, 0]
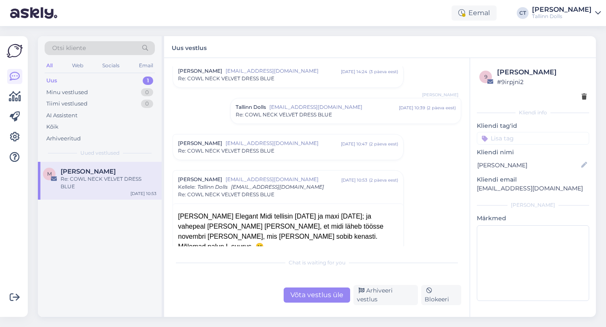
click at [70, 78] on div "Uus 1" at bounding box center [100, 81] width 110 height 12
click at [67, 143] on div "Arhiveeritud" at bounding box center [100, 139] width 110 height 12
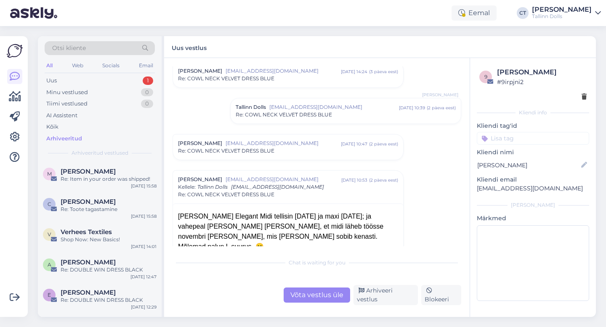
scroll to position [0, 0]
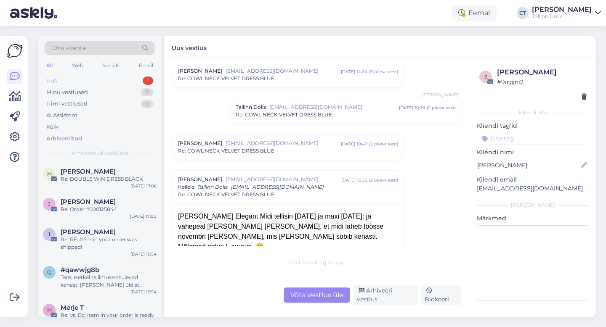
click at [75, 76] on div "Uus 1" at bounding box center [100, 81] width 110 height 12
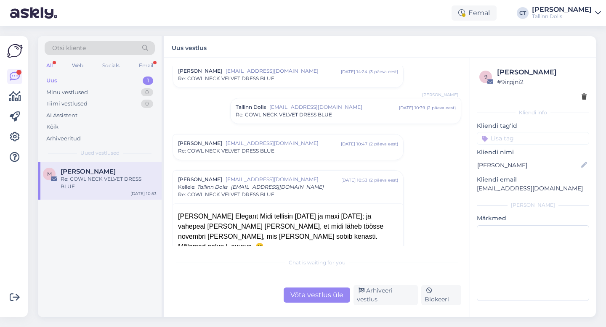
click at [67, 78] on div "Uus 1" at bounding box center [100, 81] width 110 height 12
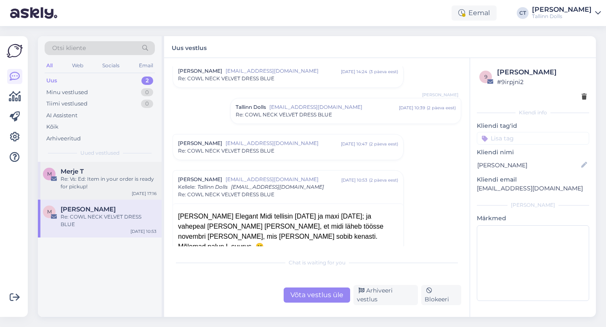
click at [82, 174] on span "Merje T" at bounding box center [72, 172] width 23 height 8
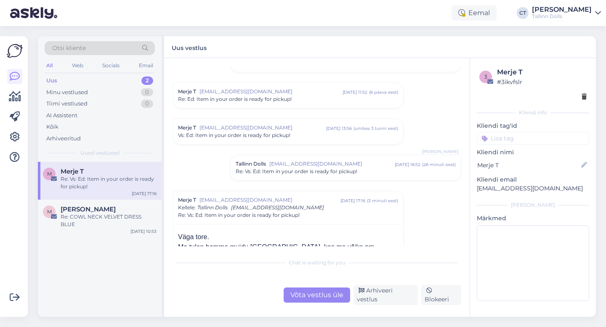
click at [293, 300] on div "Võta vestlus üle" at bounding box center [317, 295] width 66 height 15
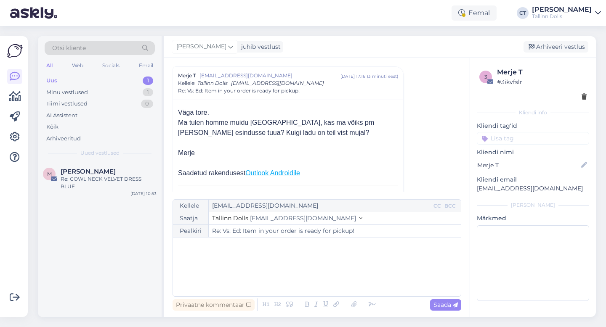
click at [293, 286] on div "﻿" at bounding box center [316, 267] width 279 height 50
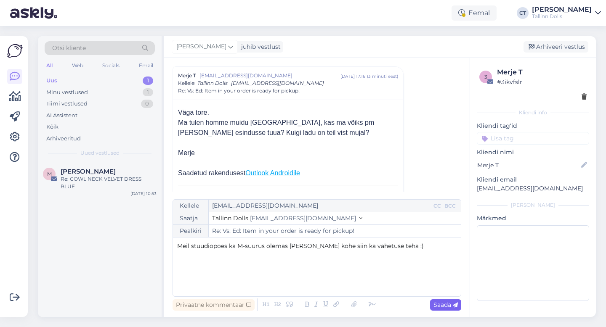
click at [449, 302] on span "Saada" at bounding box center [445, 305] width 24 height 8
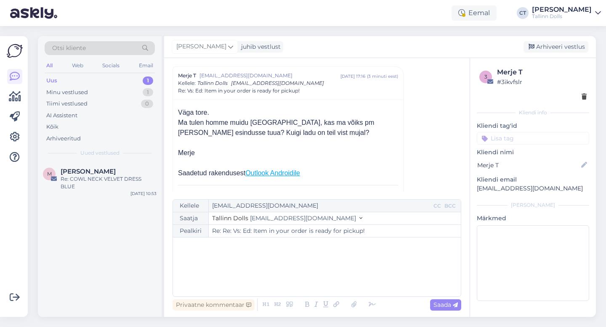
type input "Re: Vs: Ed: Item in your order is ready for pickup!"
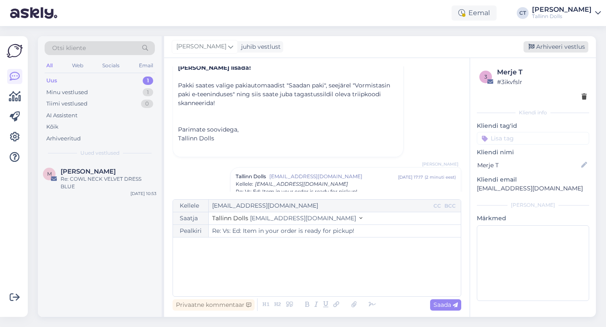
click at [560, 48] on div "Arhiveeri vestlus" at bounding box center [555, 46] width 65 height 11
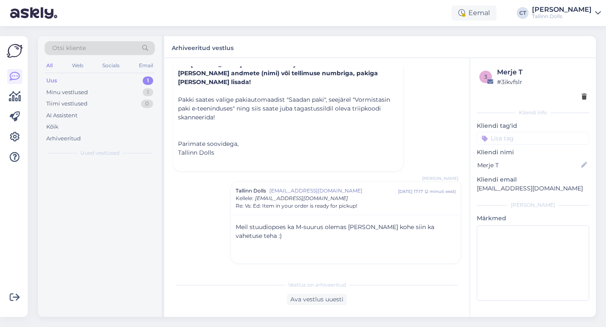
scroll to position [1238, 0]
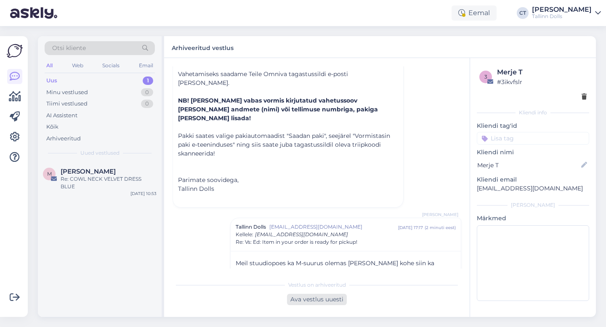
click at [330, 295] on div "Ava vestlus uuesti" at bounding box center [317, 299] width 60 height 11
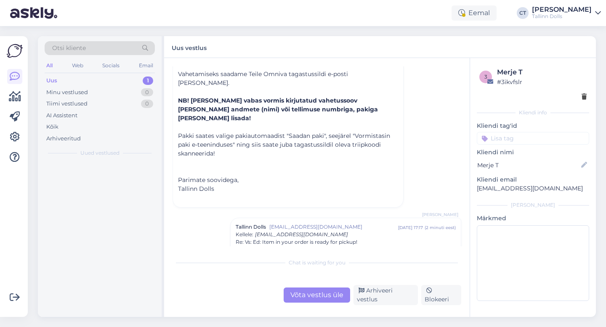
scroll to position [1256, 0]
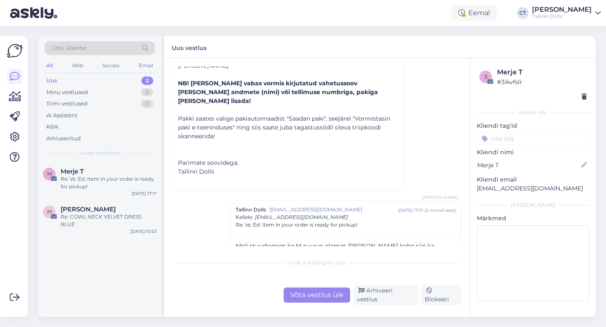
click at [319, 266] on div "Chat is waiting for you" at bounding box center [317, 263] width 289 height 8
click at [321, 292] on div "Võta vestlus üle" at bounding box center [317, 295] width 66 height 15
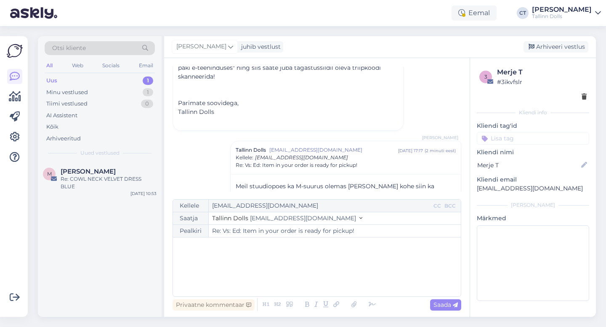
click at [314, 274] on div "﻿" at bounding box center [316, 267] width 279 height 50
click at [214, 260] on div "38" at bounding box center [316, 267] width 279 height 50
click at [560, 45] on div "Arhiveeri vestlus" at bounding box center [555, 46] width 65 height 11
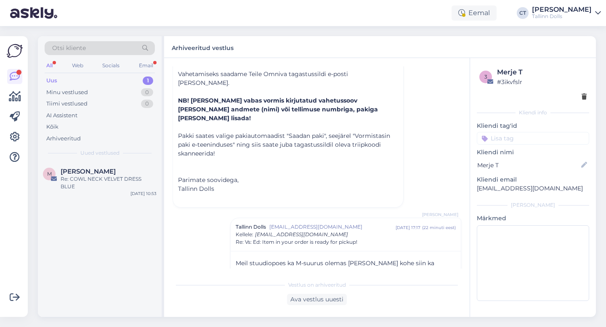
click at [60, 79] on div "Uus 1" at bounding box center [100, 81] width 110 height 12
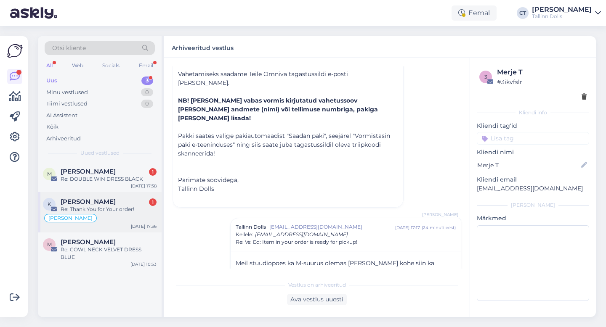
click at [98, 206] on div "Re: Thank You for Your order!" at bounding box center [109, 210] width 96 height 8
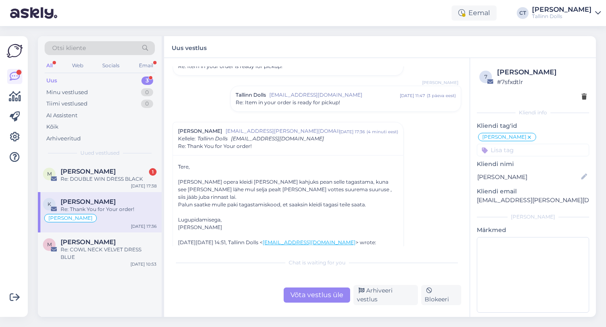
scroll to position [260, 0]
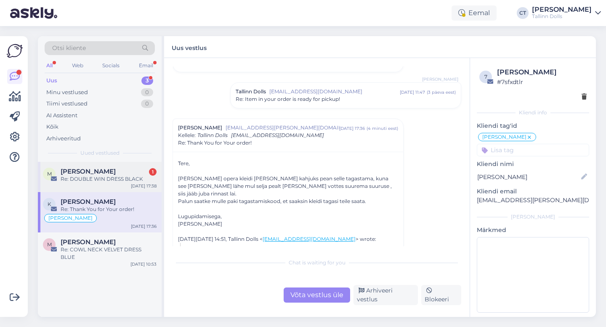
click at [134, 181] on div "Re: DOUBLE WIN DRESS BLACK" at bounding box center [109, 179] width 96 height 8
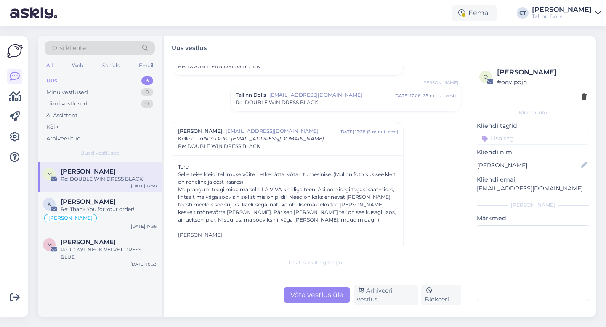
scroll to position [547, 0]
click at [113, 210] on div "Re: Thank You for Your order!" at bounding box center [109, 210] width 96 height 8
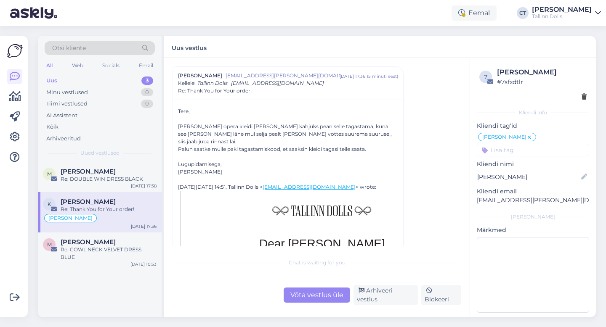
scroll to position [322, 0]
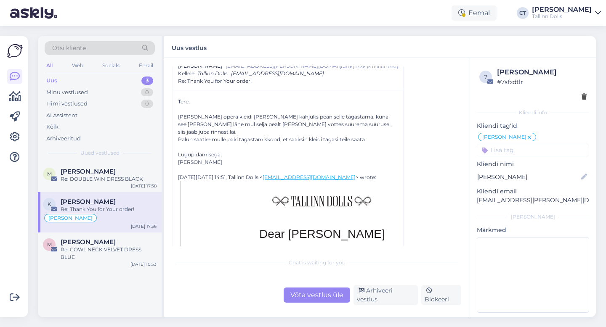
click at [336, 295] on div "Võta vestlus üle" at bounding box center [317, 295] width 66 height 15
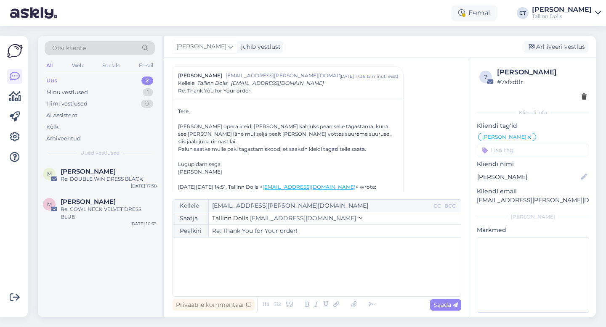
click at [330, 274] on div "﻿" at bounding box center [316, 267] width 279 height 50
click at [527, 137] on icon at bounding box center [529, 137] width 5 height 7
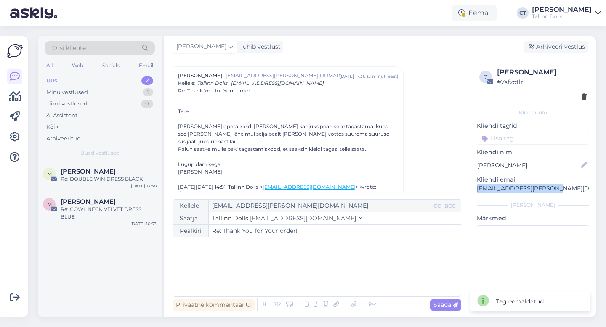
drag, startPoint x: 556, startPoint y: 189, endPoint x: 473, endPoint y: 186, distance: 82.5
click at [473, 186] on div "7 [PERSON_NAME] # 7sfxdtlr Kliendi info Kliendi tag'id Kliendi nimi [PERSON_NAM…" at bounding box center [533, 186] width 126 height 256
copy p "[EMAIL_ADDRESS][PERSON_NAME][DOMAIN_NAME]"
click at [231, 262] on div "﻿" at bounding box center [316, 267] width 279 height 50
click at [225, 274] on div "﻿" at bounding box center [316, 267] width 279 height 50
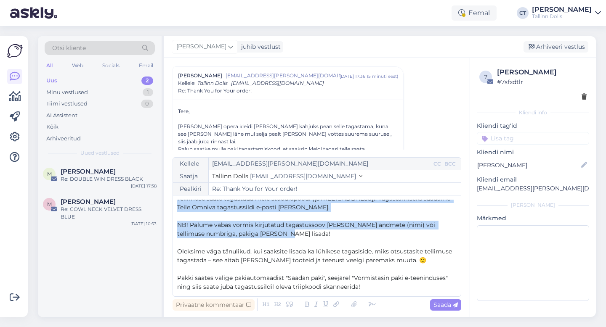
scroll to position [0, 0]
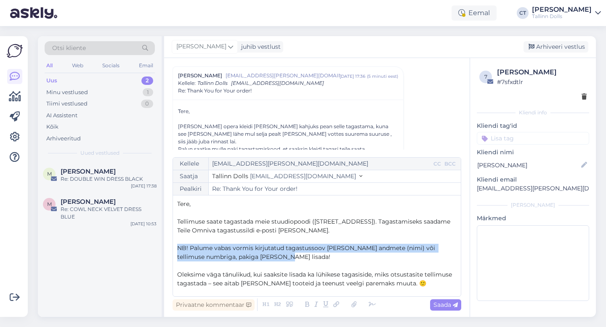
drag, startPoint x: 285, startPoint y: 218, endPoint x: 174, endPoint y: 249, distance: 115.8
click at [174, 249] on div "Kellele [EMAIL_ADDRESS][PERSON_NAME][DOMAIN_NAME] CC BCC Saatja Tallinn Dolls […" at bounding box center [317, 227] width 289 height 140
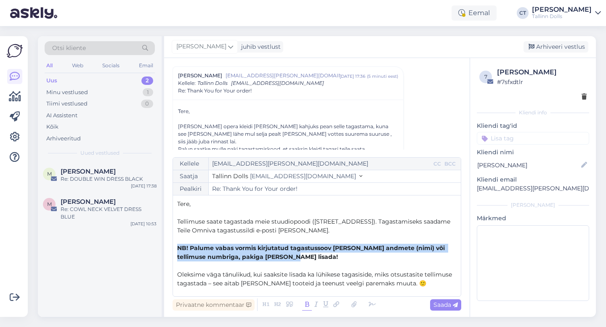
click at [307, 306] on icon at bounding box center [307, 305] width 10 height 12
click at [451, 306] on span "Saada" at bounding box center [445, 305] width 24 height 8
type input "Re: Thank You for Your order!"
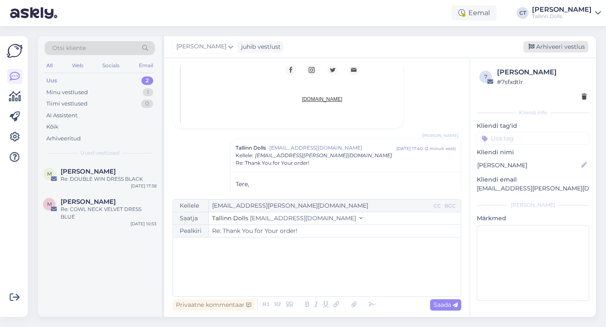
click at [574, 49] on div "Arhiveeri vestlus" at bounding box center [555, 46] width 65 height 11
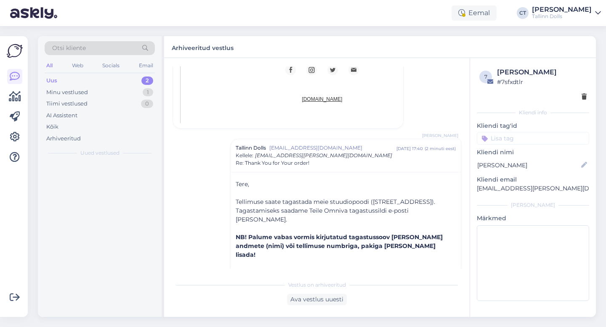
scroll to position [930, 0]
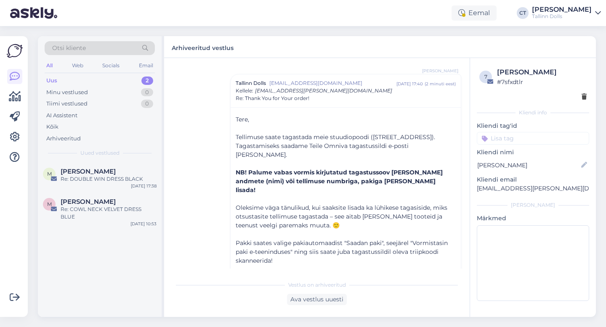
click at [194, 111] on div "Vestlus algas [PERSON_NAME] [PERSON_NAME][EMAIL_ADDRESS][DOMAIN_NAME] [DATE] 14…" at bounding box center [321, 167] width 296 height 202
click at [57, 80] on div "Uus" at bounding box center [51, 81] width 11 height 8
click at [132, 174] on div "[PERSON_NAME]" at bounding box center [109, 172] width 96 height 8
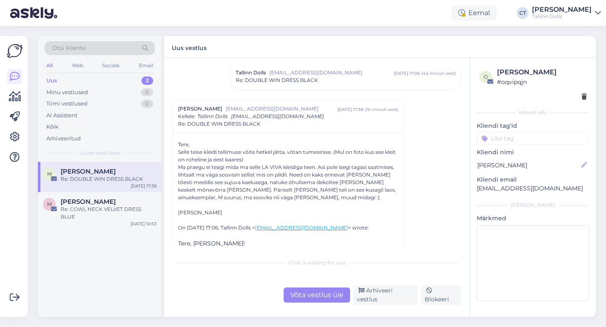
scroll to position [581, 0]
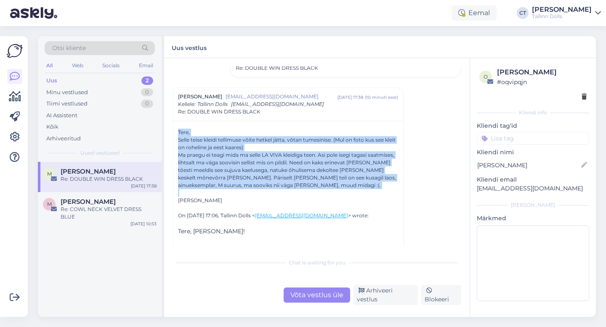
drag, startPoint x: 173, startPoint y: 134, endPoint x: 221, endPoint y: 194, distance: 77.0
click at [221, 194] on div "Tere, Selle teise kleidi tellimuse võite hetkel jätta, võtan tumesinise. (Mul o…" at bounding box center [288, 246] width 230 height 250
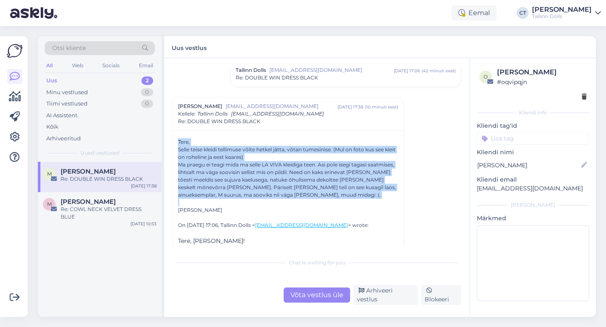
click at [243, 142] on div "Tere, Selle teise kleidi tellimuse võite hetkel jätta, võtan tumesinise. (Mul o…" at bounding box center [288, 256] width 220 height 236
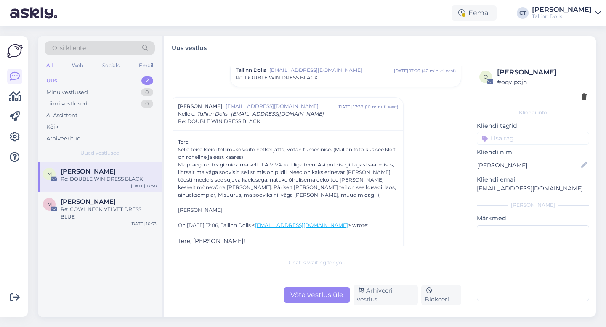
scroll to position [582, 0]
